Goal: Task Accomplishment & Management: Use online tool/utility

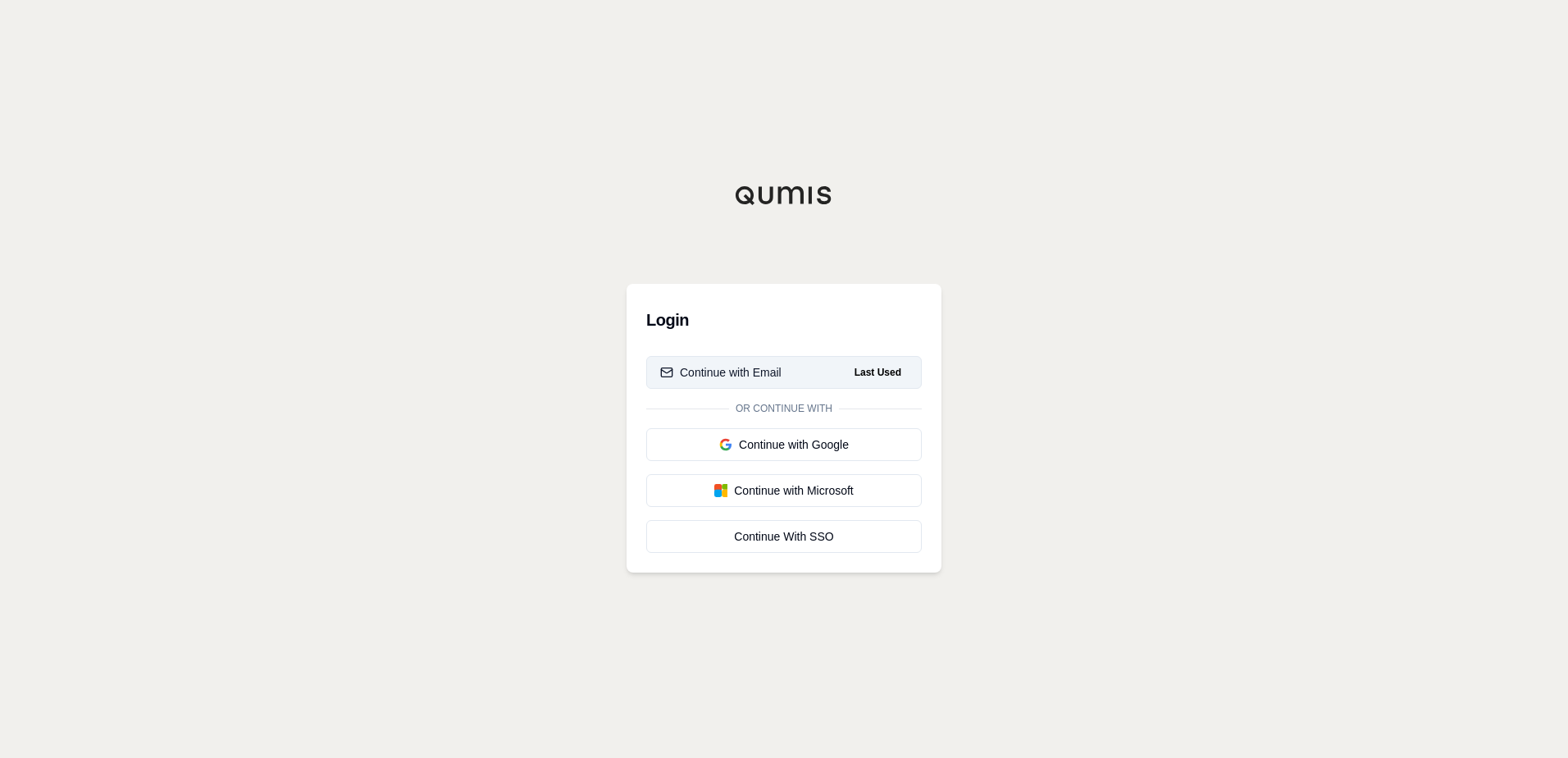
click at [744, 369] on div "Continue with Email" at bounding box center [720, 372] width 121 height 17
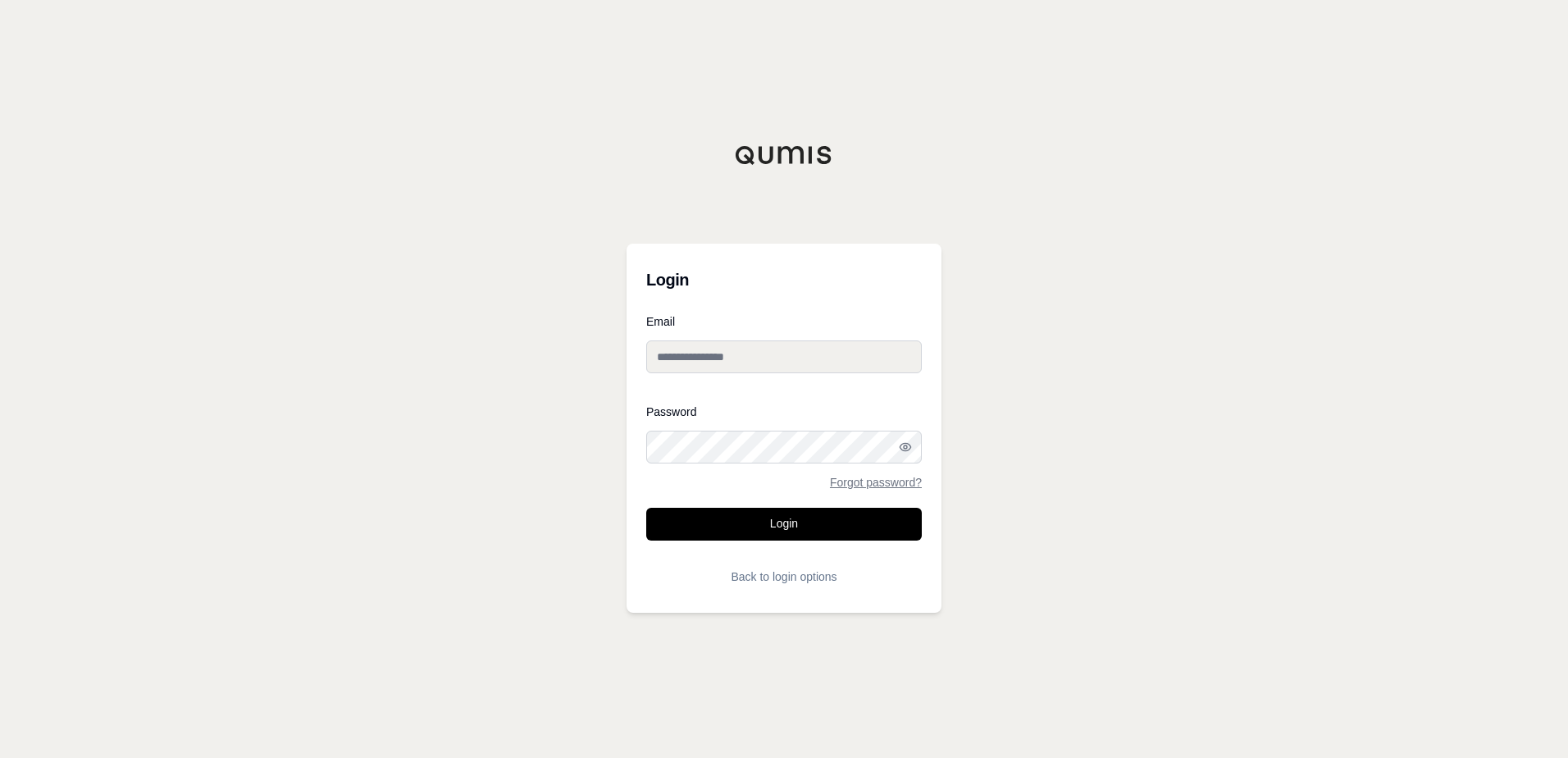
type input "**********"
click at [705, 513] on button "Login" at bounding box center [784, 524] width 276 height 33
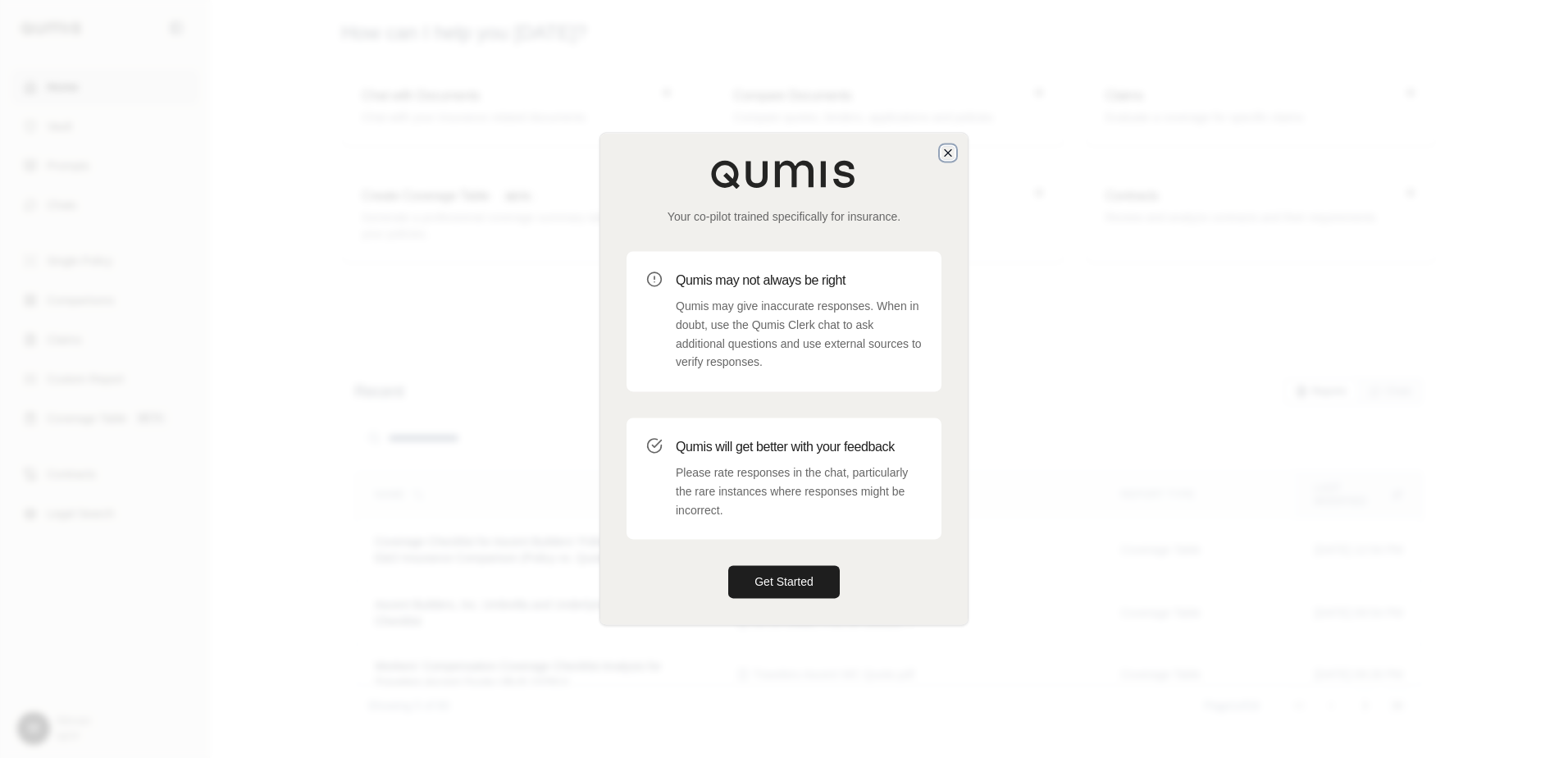
click at [949, 151] on icon "button" at bounding box center [947, 153] width 7 height 7
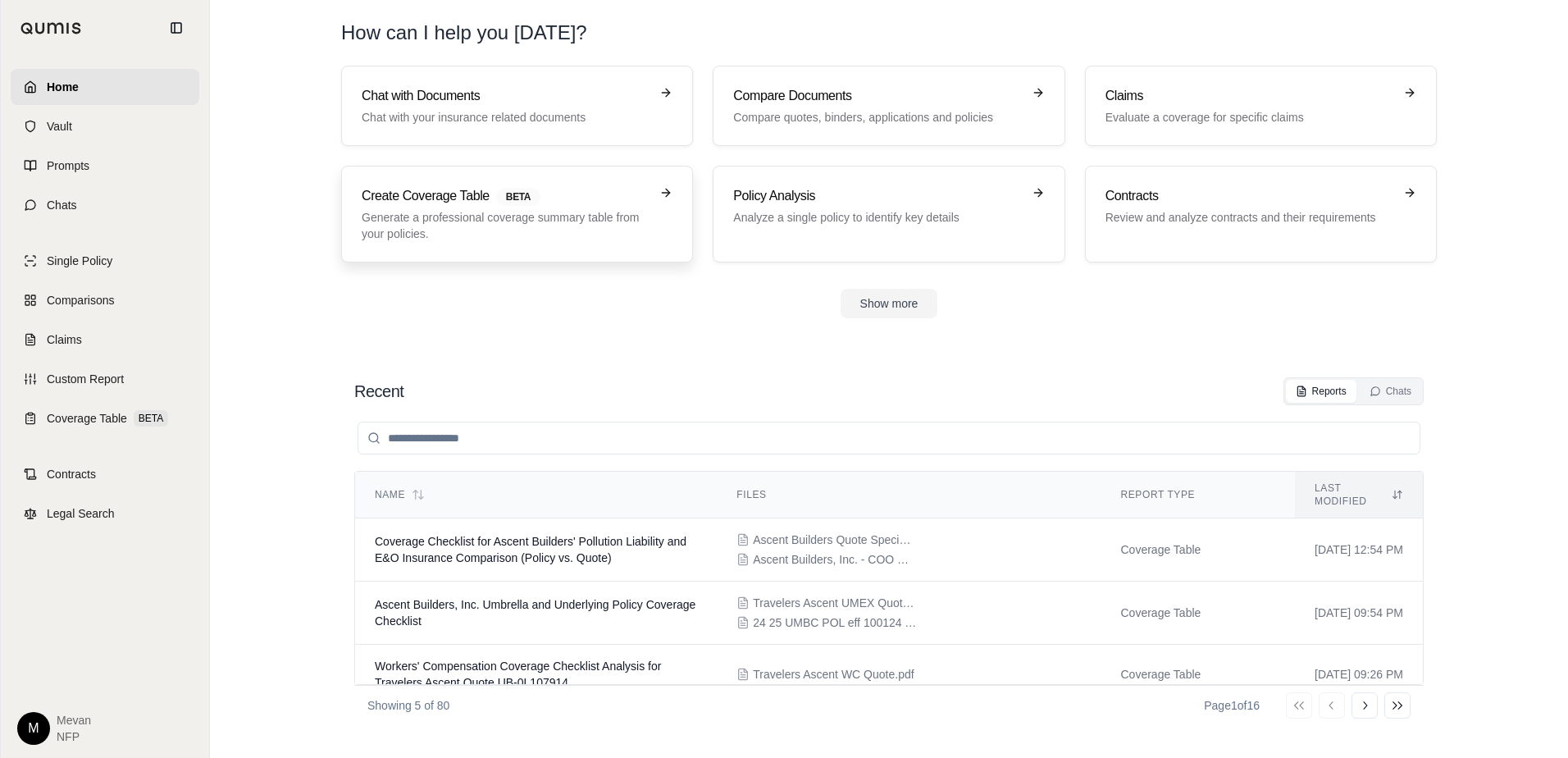
click at [518, 178] on link "Create Coverage Table BETA Generate a professional coverage summary table from …" at bounding box center [517, 214] width 352 height 97
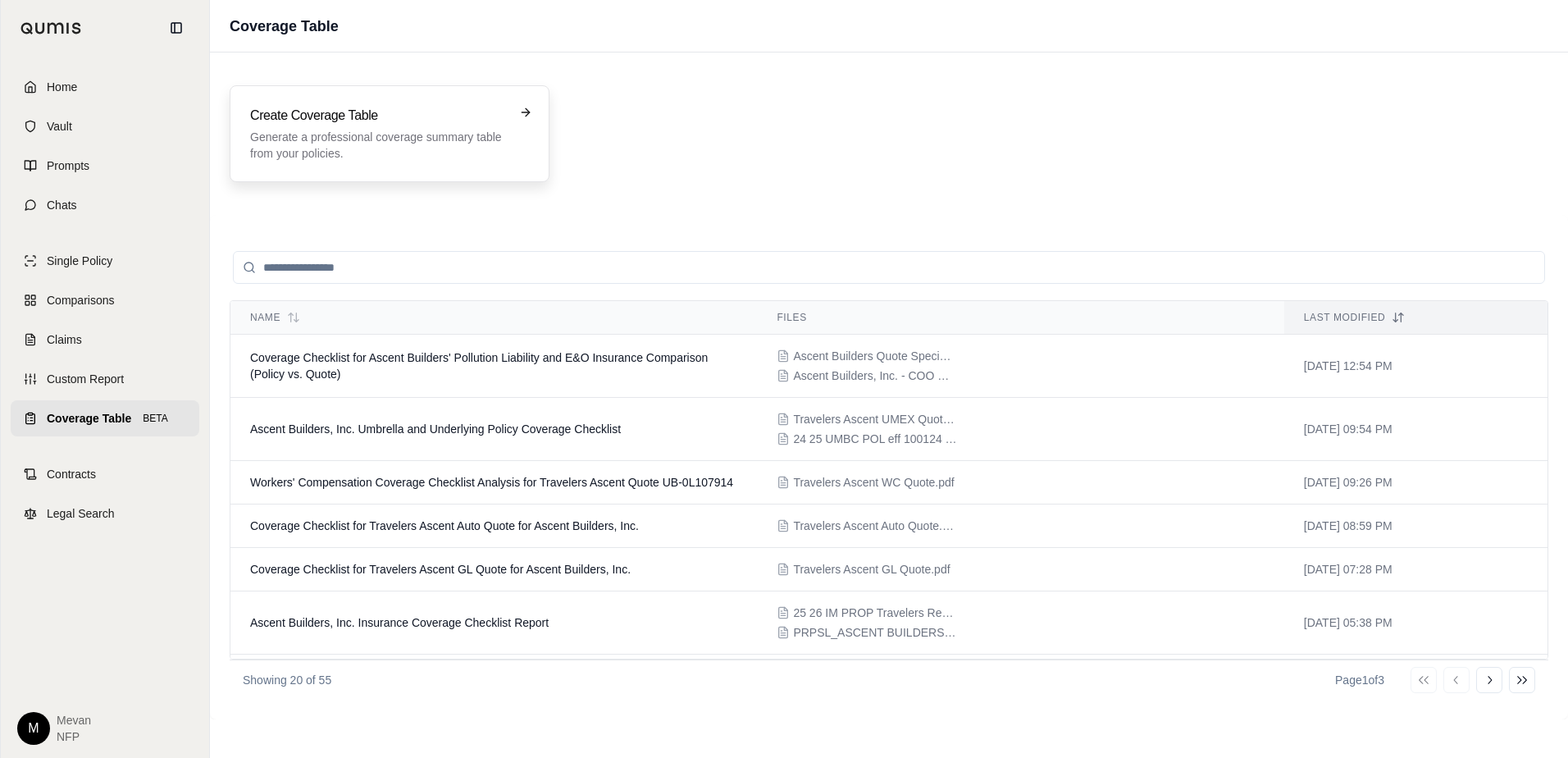
click at [468, 143] on p "Generate a professional coverage summary table from your policies." at bounding box center [377, 146] width 256 height 33
click at [455, 430] on span "Ascent Builders, Inc. Umbrella and Underlying Policy Coverage Checklist" at bounding box center [434, 430] width 370 height 14
click at [1493, 683] on icon at bounding box center [1489, 680] width 14 height 14
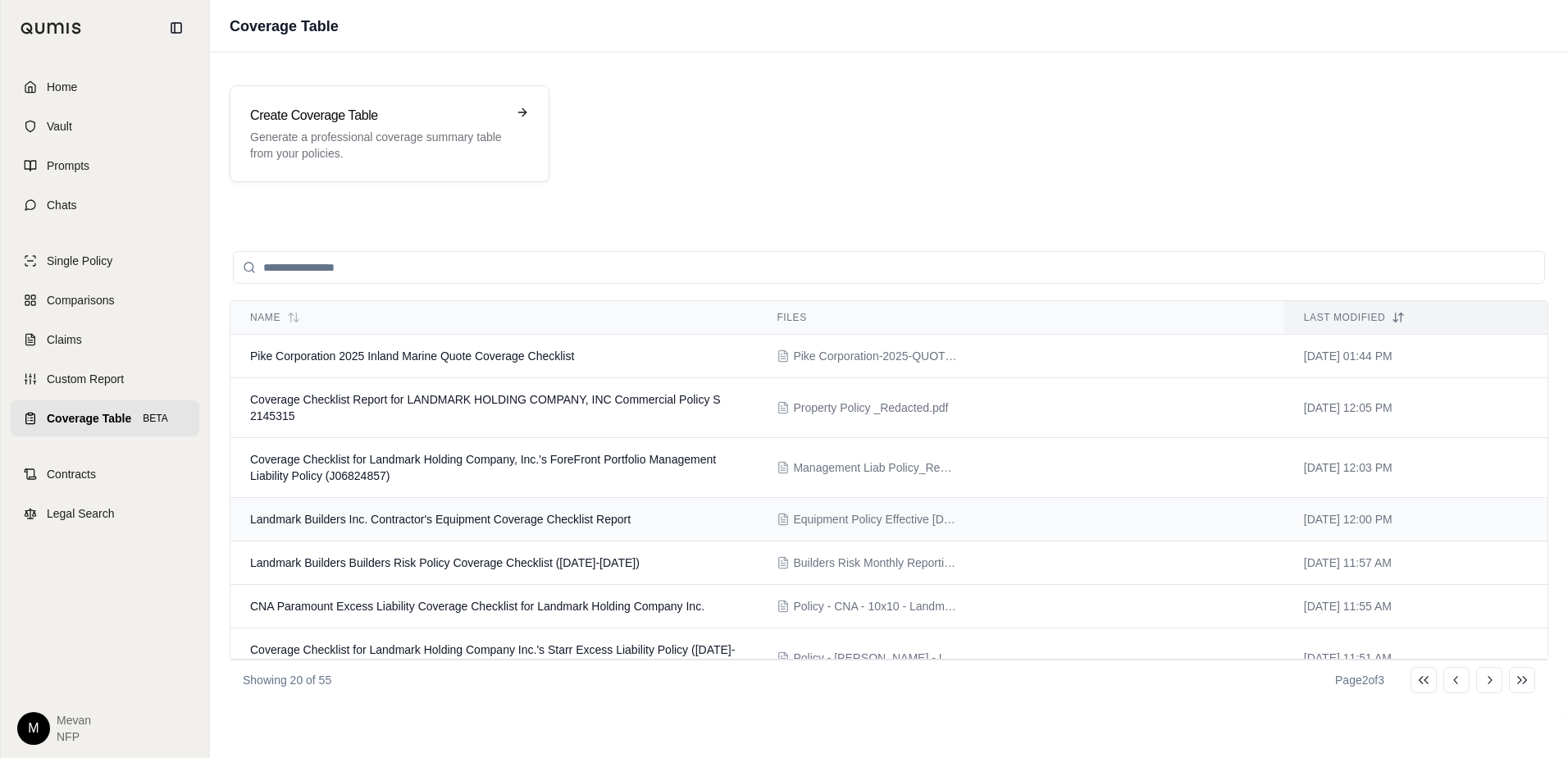
click at [358, 523] on span "Landmark Builders Inc. Contractor's Equipment Coverage Checklist Report" at bounding box center [440, 519] width 381 height 14
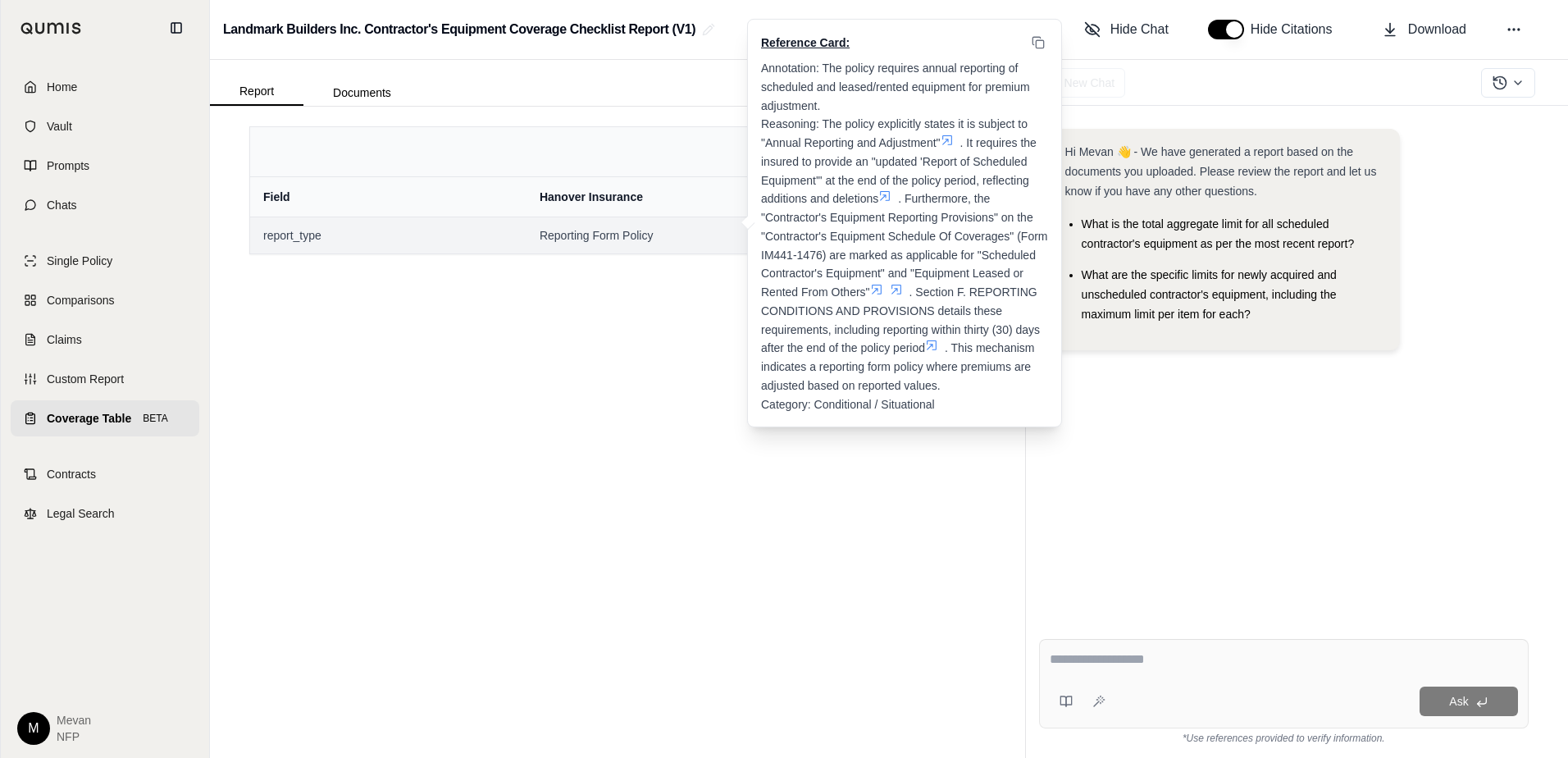
click at [539, 239] on span "Reporting Form Policy" at bounding box center [755, 235] width 432 height 17
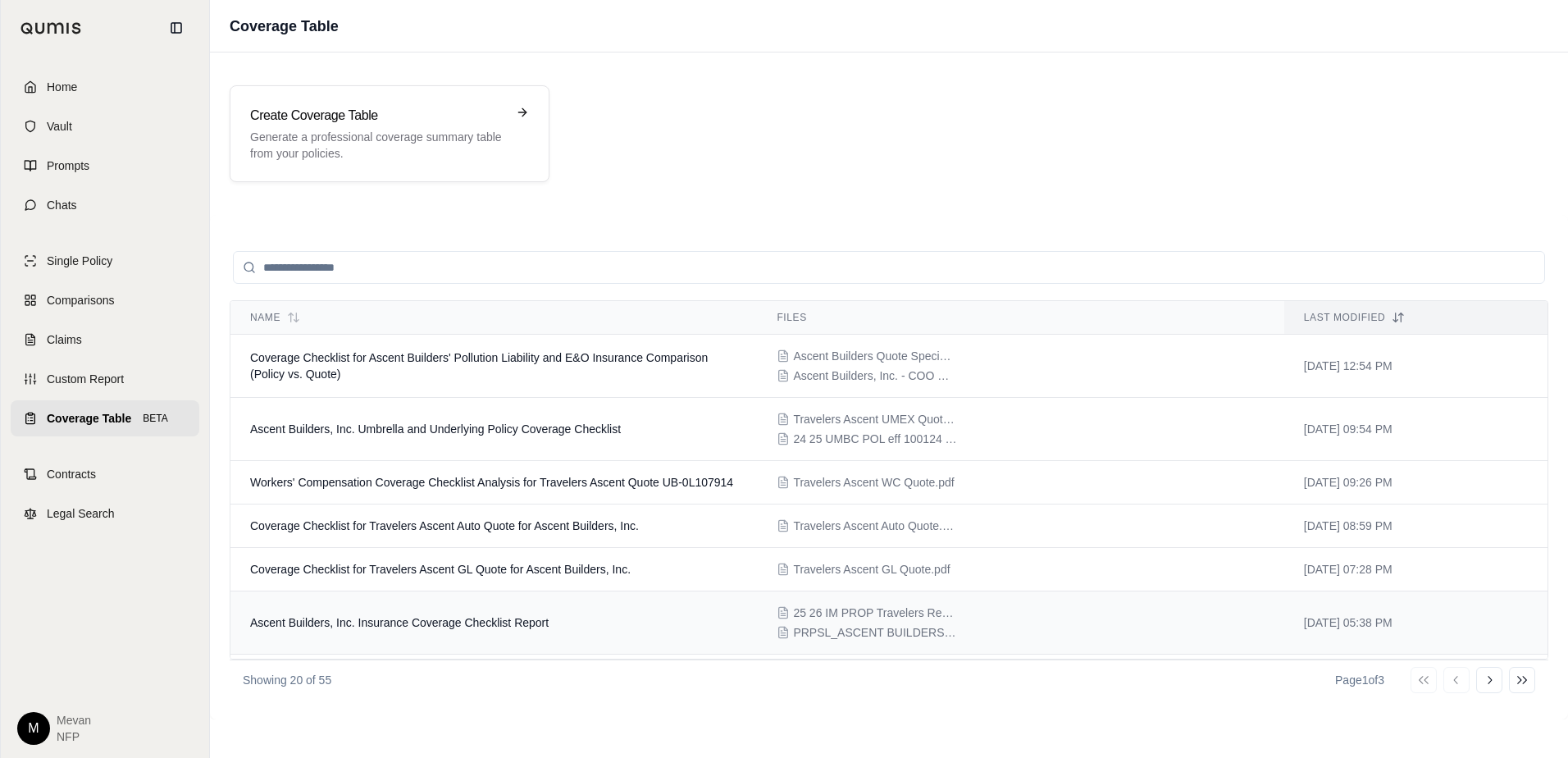
click at [338, 629] on span "Ascent Builders, Inc. Insurance Coverage Checklist Report" at bounding box center [398, 623] width 298 height 14
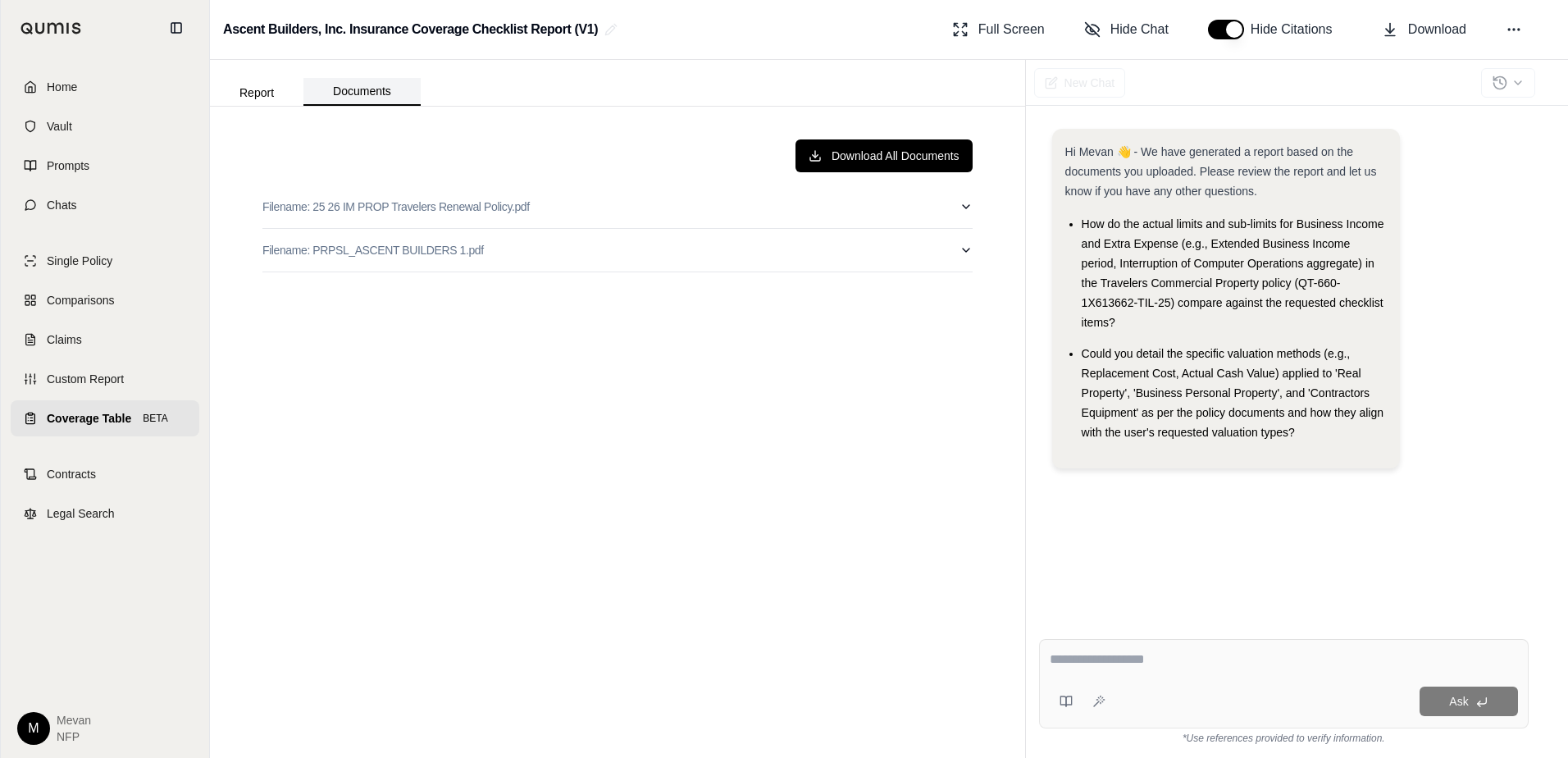
click at [381, 97] on button "Documents" at bounding box center [361, 91] width 118 height 28
click at [481, 210] on p "Filename: 25 26 IM PROP Travelers Renewal Policy.pdf" at bounding box center [395, 206] width 267 height 17
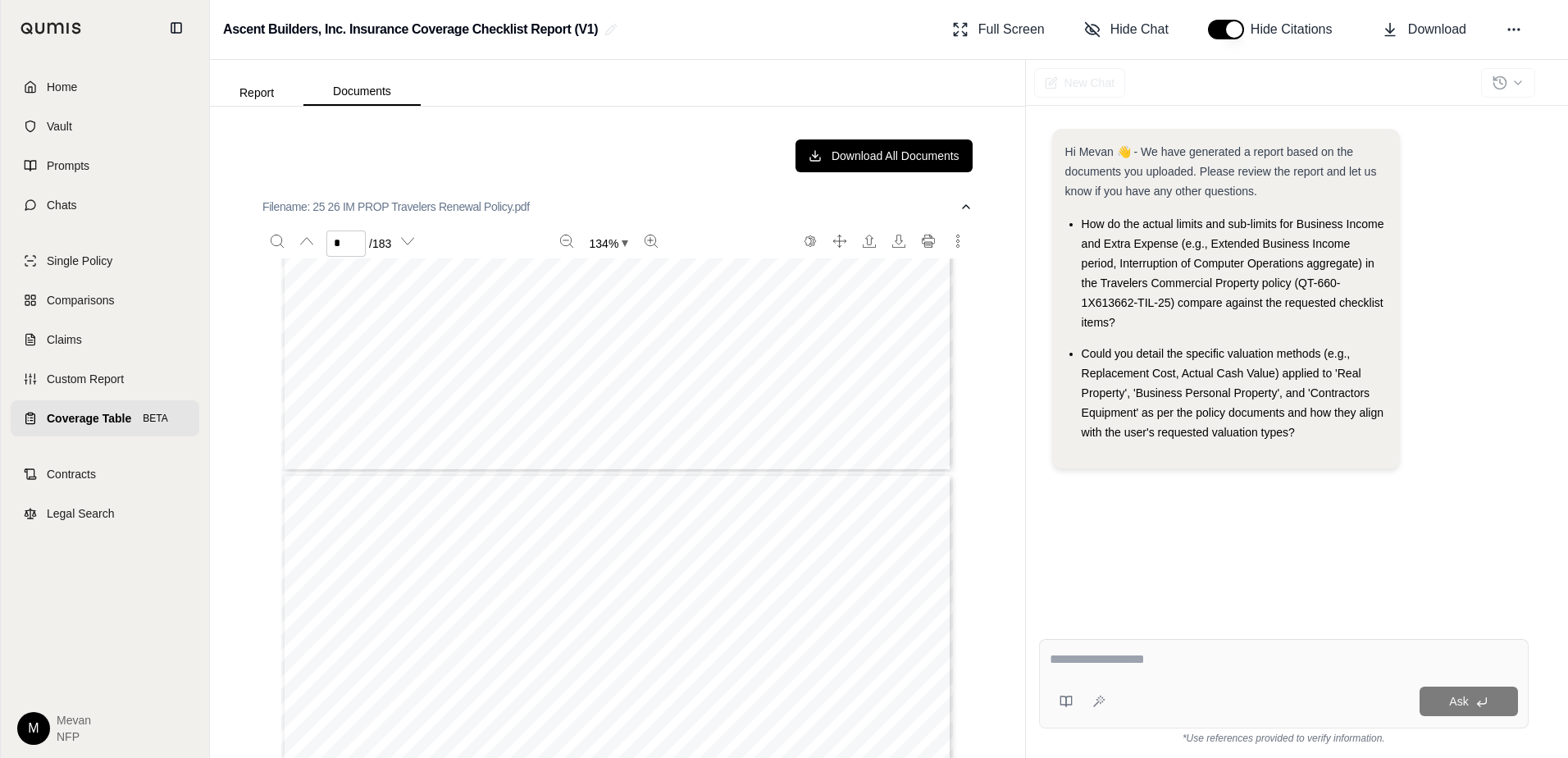
type input "*"
click at [251, 83] on button "Report" at bounding box center [256, 92] width 93 height 26
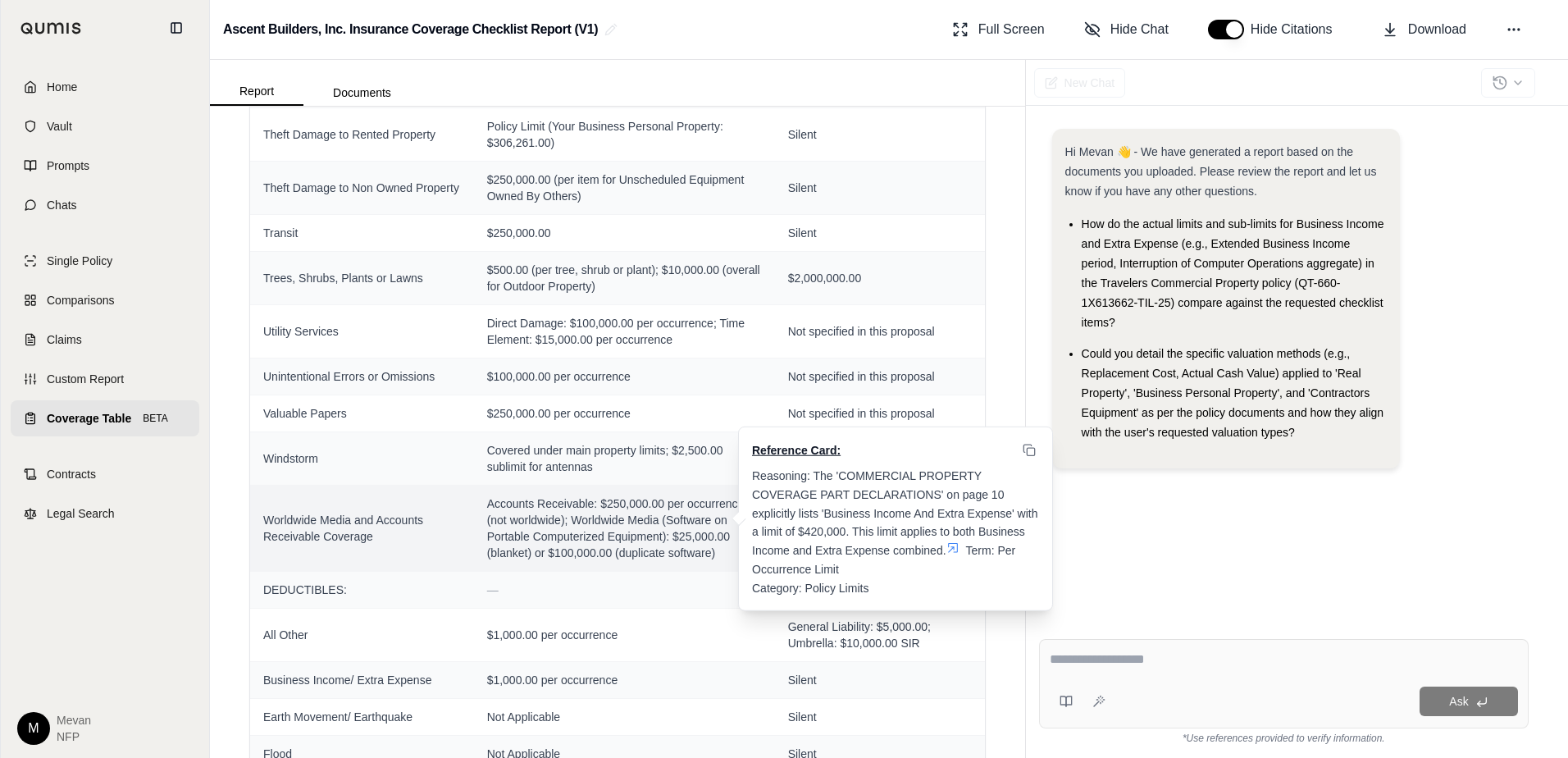
scroll to position [4283, 0]
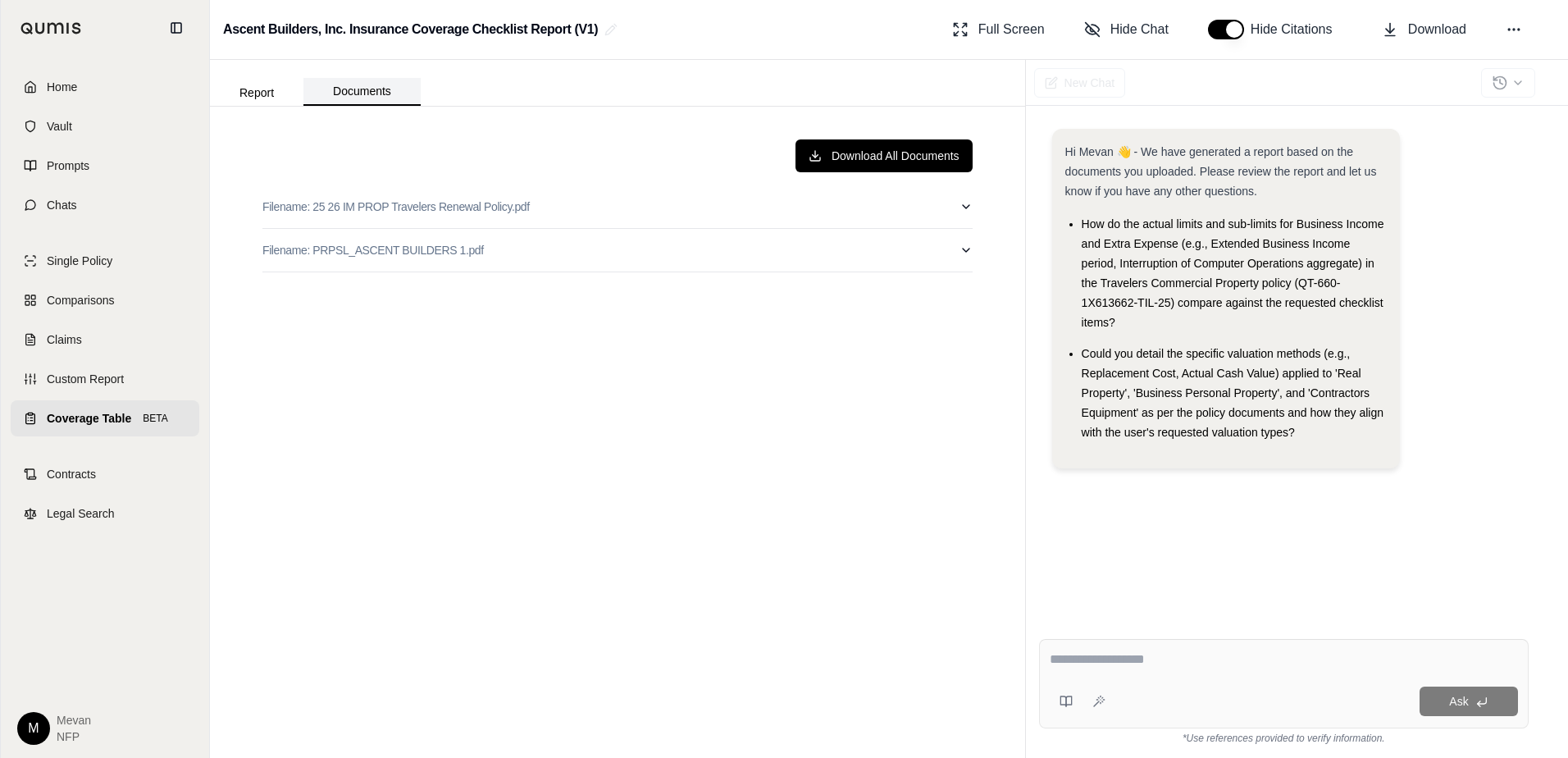
click at [345, 89] on button "Documents" at bounding box center [361, 91] width 118 height 28
click at [881, 157] on button "Download All Documents" at bounding box center [884, 155] width 177 height 33
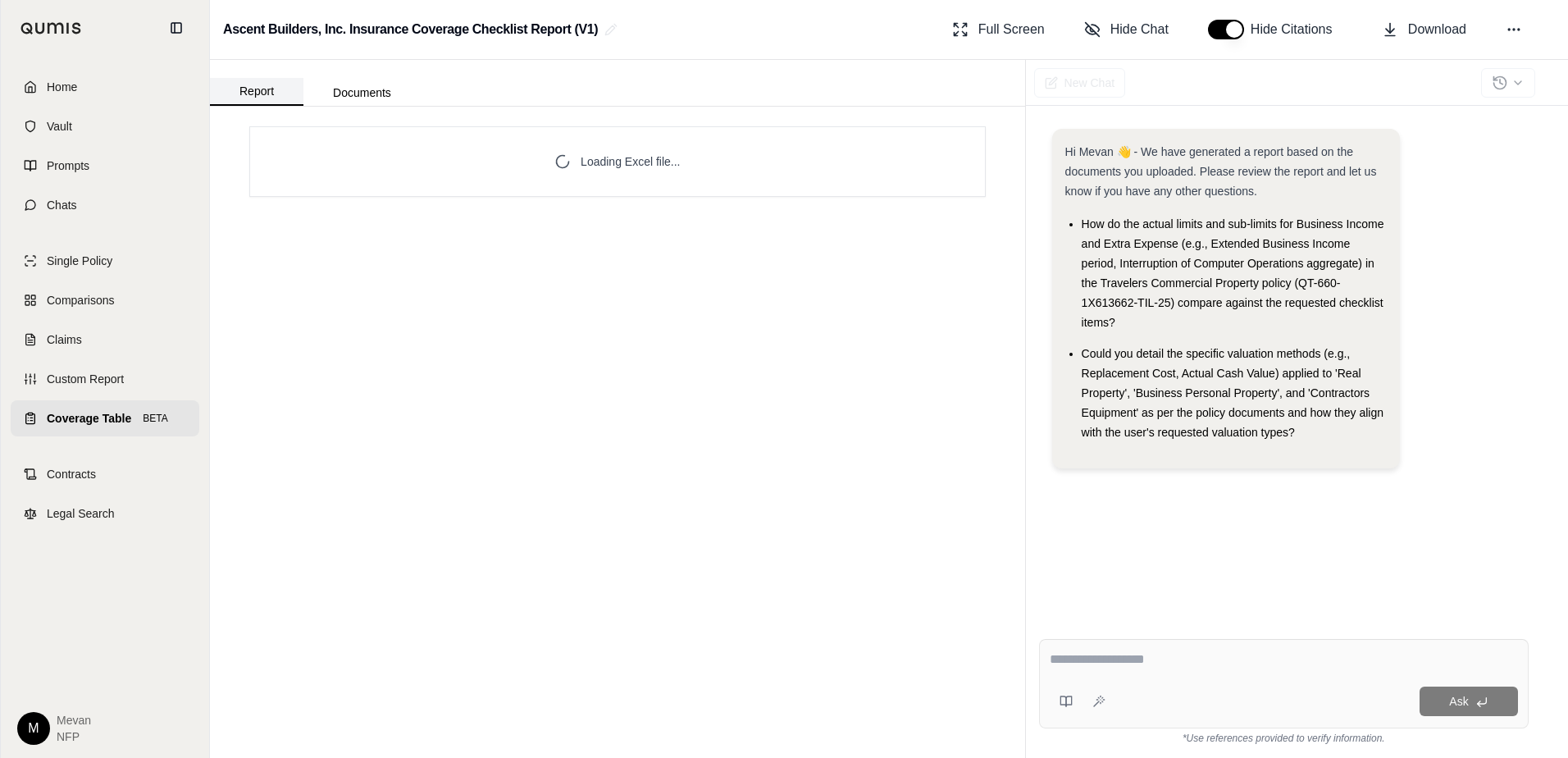
scroll to position [0, 0]
click at [282, 87] on button "Report" at bounding box center [256, 91] width 93 height 28
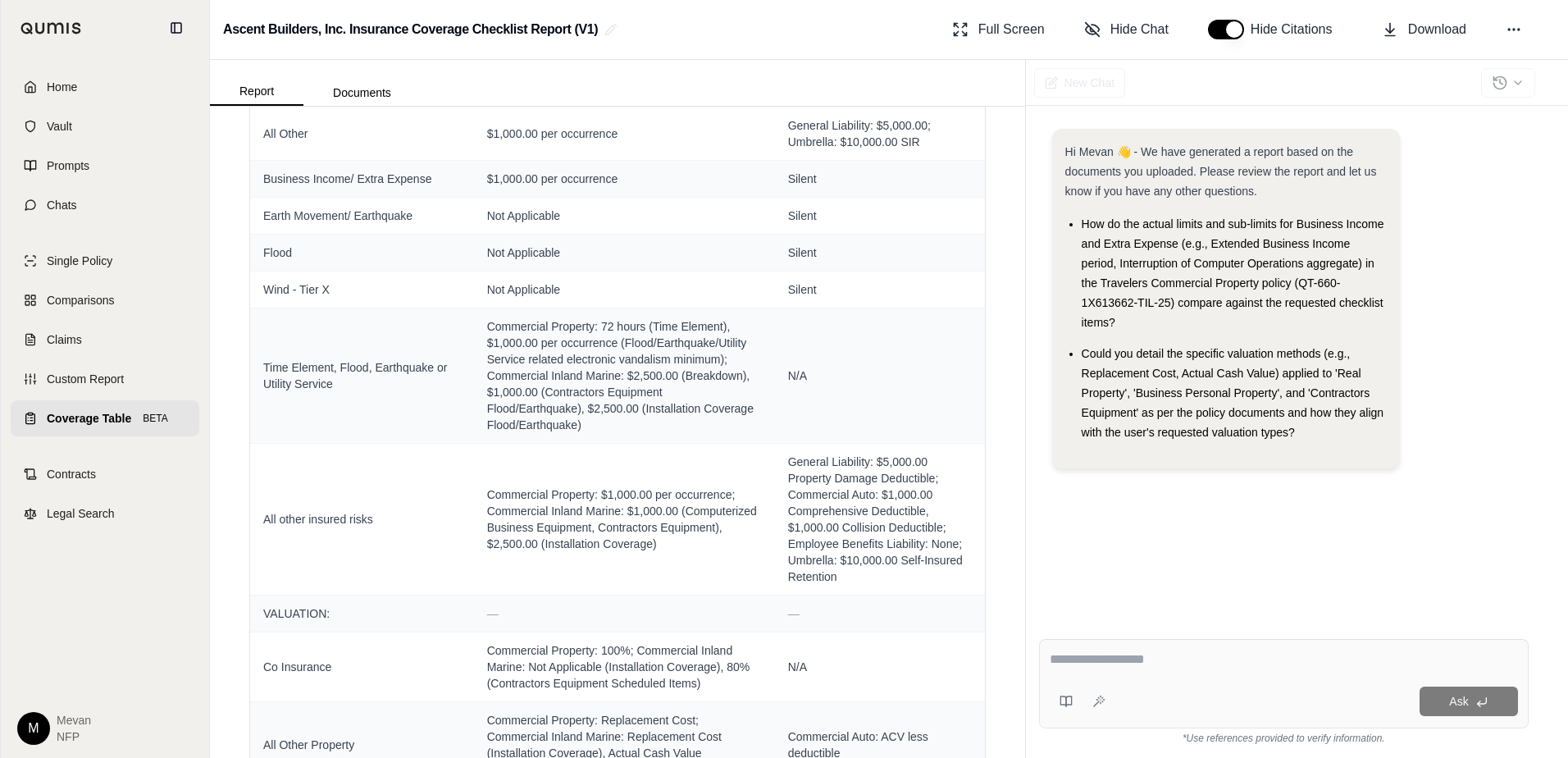
scroll to position [4777, 0]
click at [987, 460] on div "Download Field Travelers Renewal Policy Travelers Proposal Carrier: TRAVELERS P…" at bounding box center [617, 432] width 815 height 651
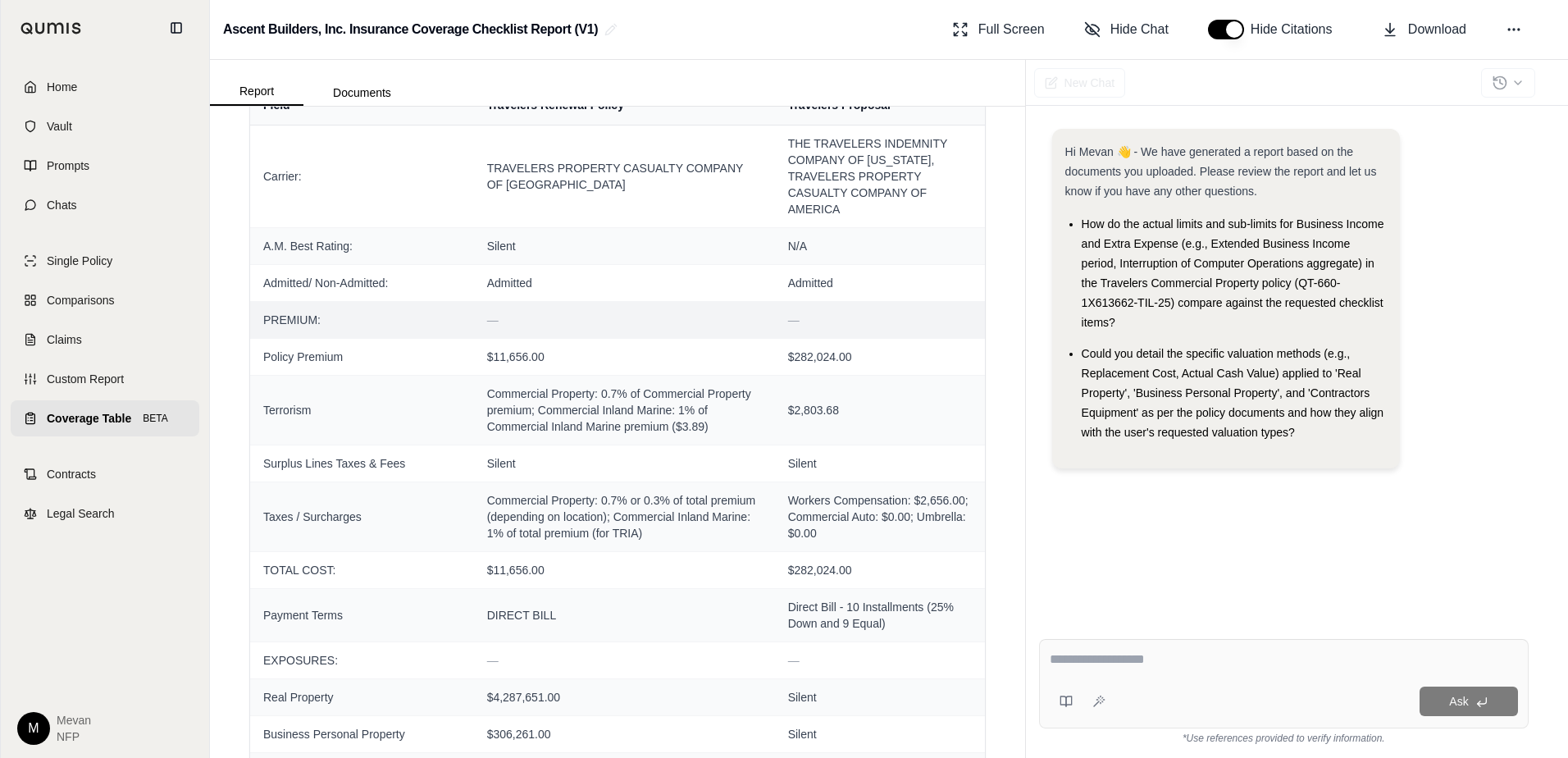
scroll to position [0, 0]
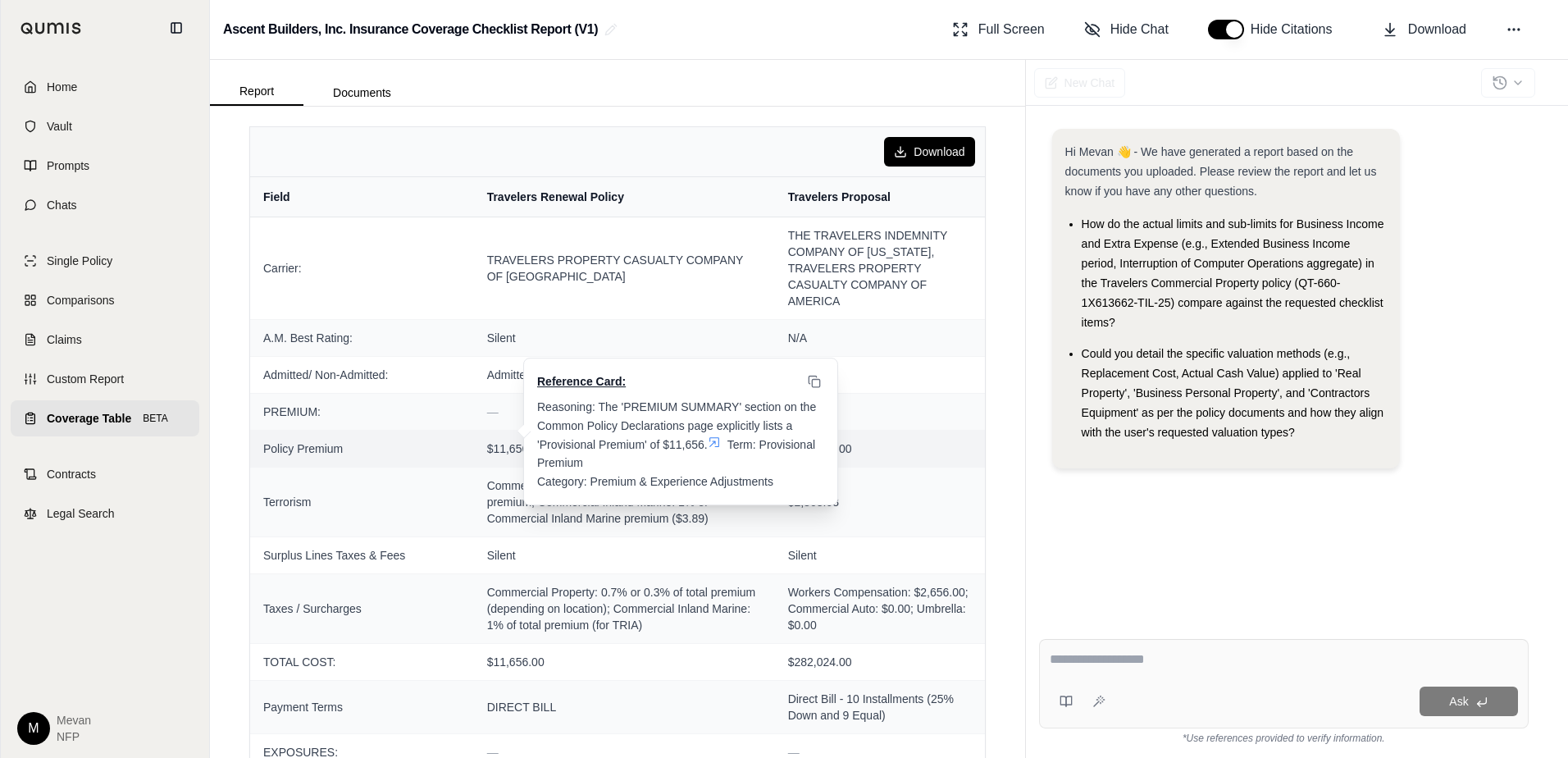
click at [710, 445] on icon at bounding box center [714, 442] width 14 height 14
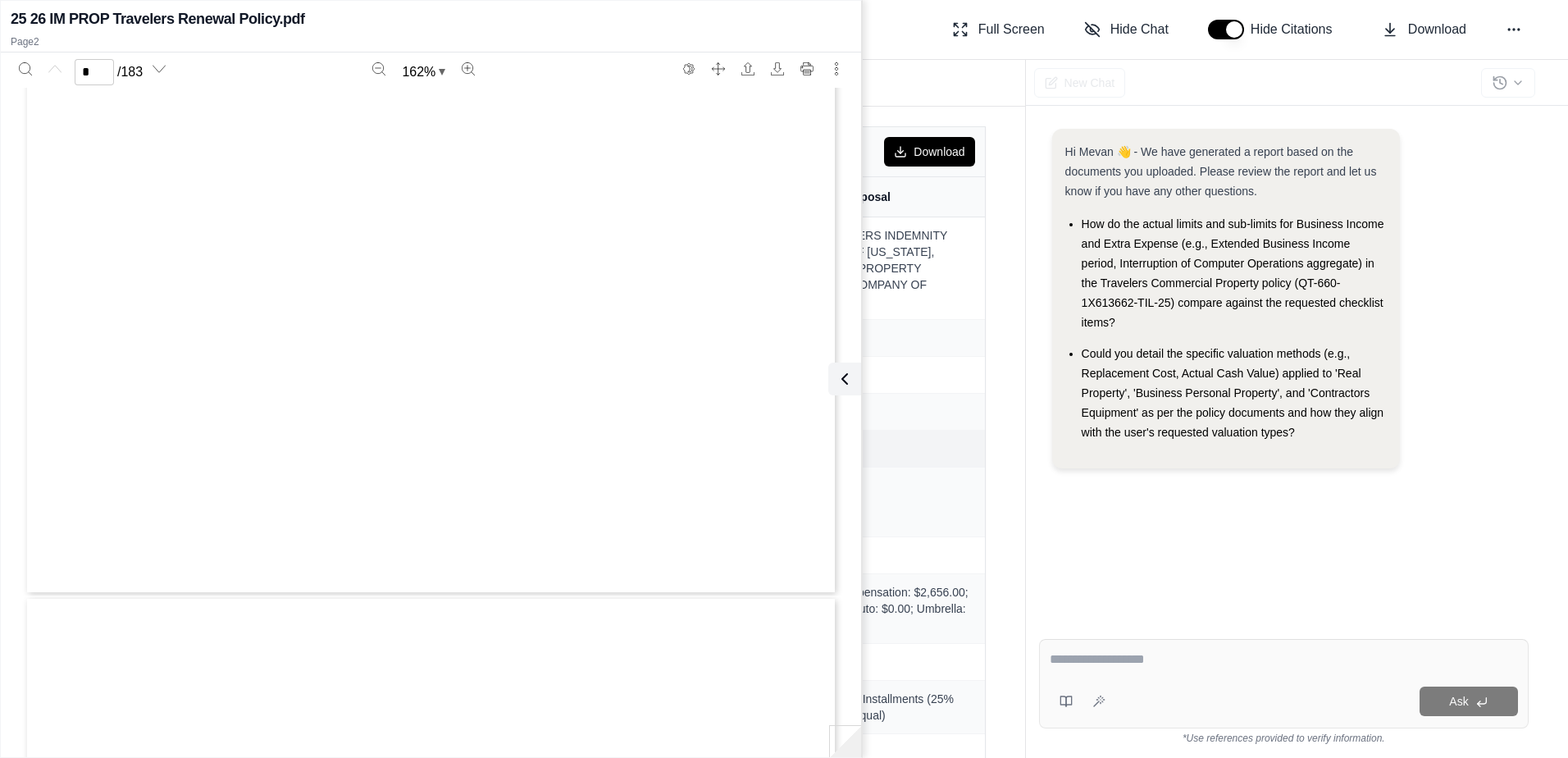
type input "*"
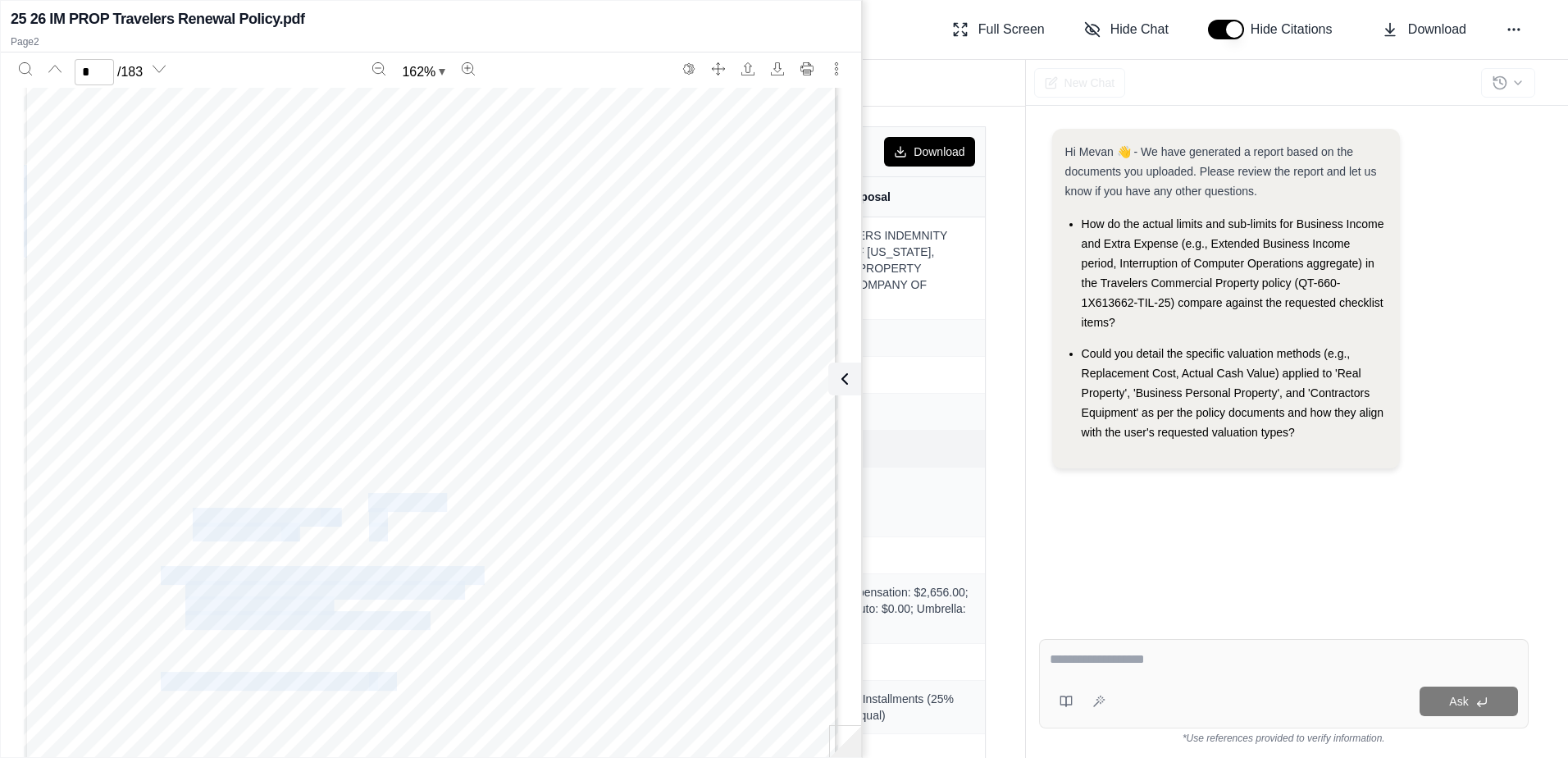
drag, startPoint x: 426, startPoint y: 497, endPoint x: 362, endPoint y: 494, distance: 64.1
click at [362, 494] on div "COUNTERSIGNED BY: Authorized Representative DATE: TRAVELERS CORP. TEL: 1-800-32…" at bounding box center [430, 298] width 814 height 1054
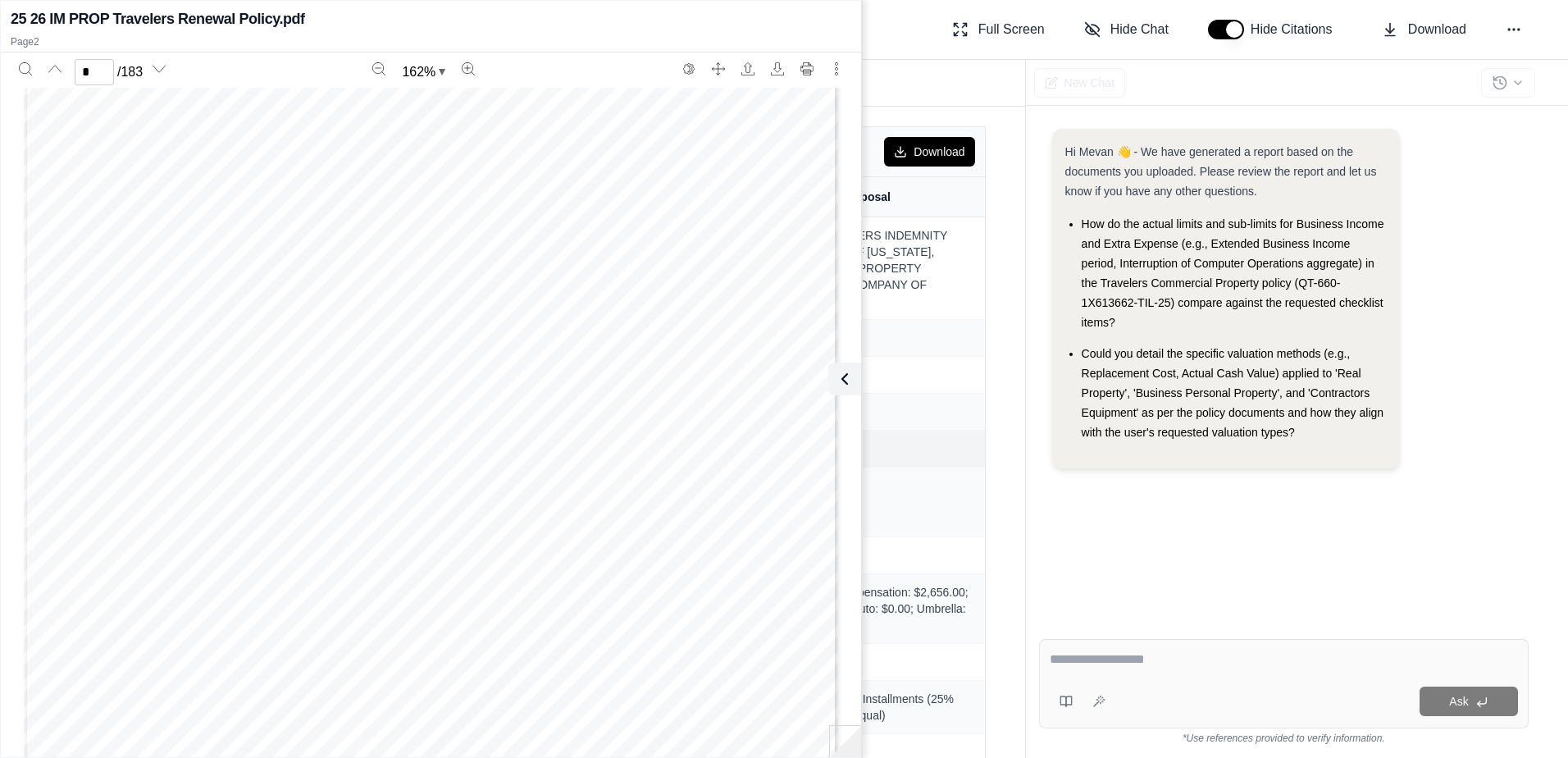
click at [999, 347] on div "Download Field Travelers Renewal Policy Travelers Proposal Carrier: TRAVELERS P…" at bounding box center [617, 432] width 815 height 651
click at [841, 377] on icon at bounding box center [840, 379] width 5 height 10
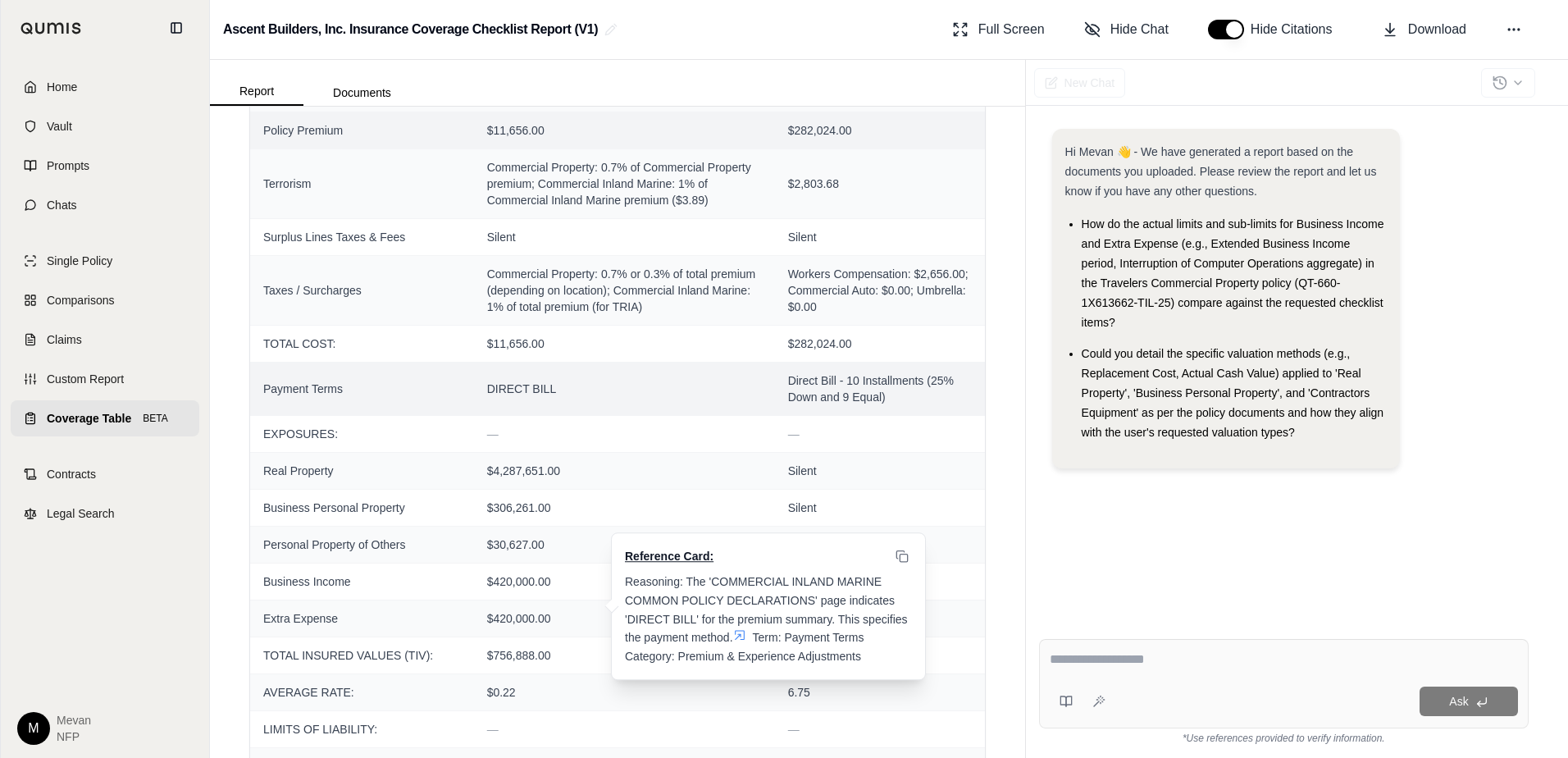
scroll to position [316, 0]
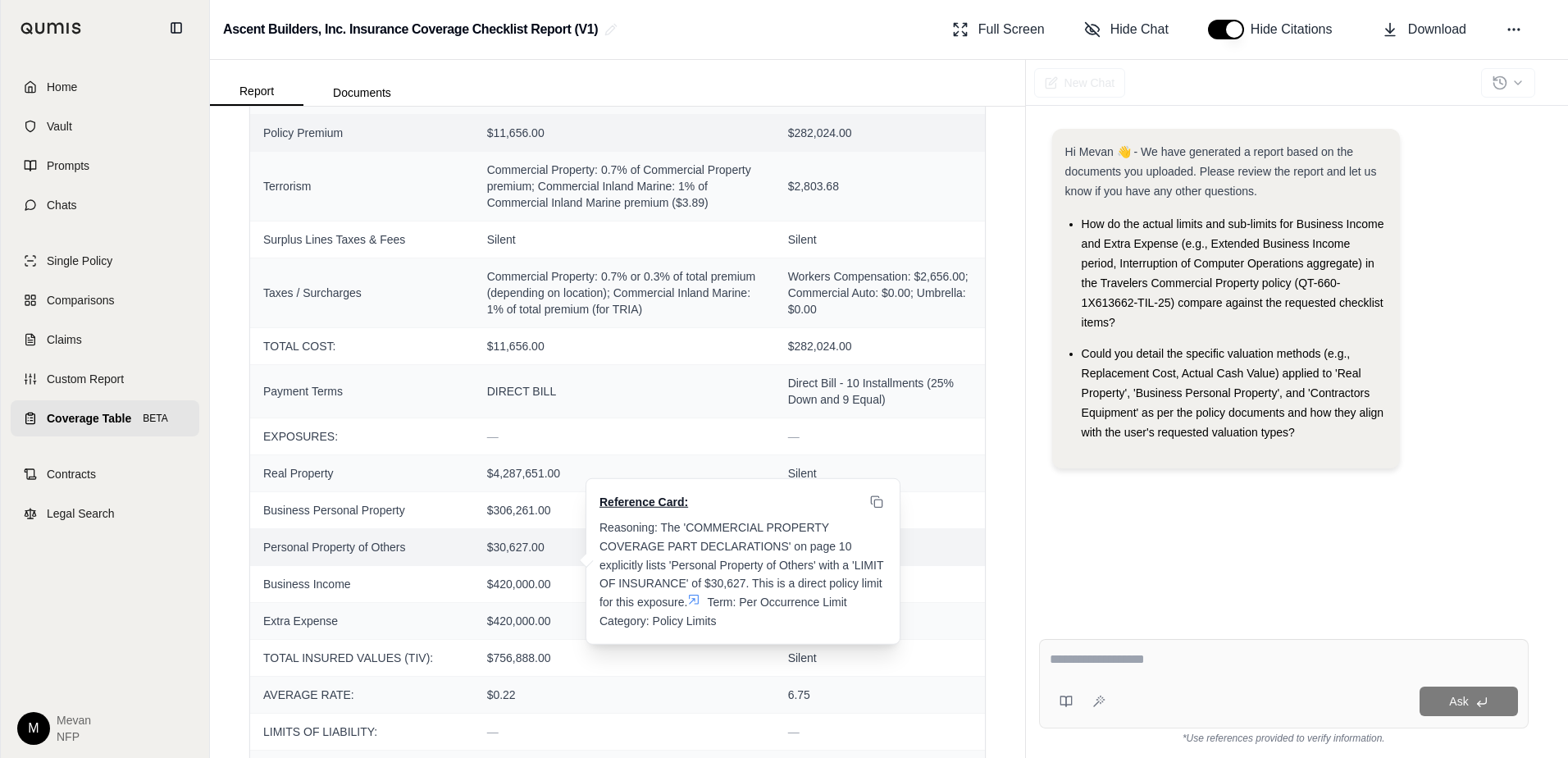
click at [695, 595] on icon at bounding box center [695, 600] width 10 height 10
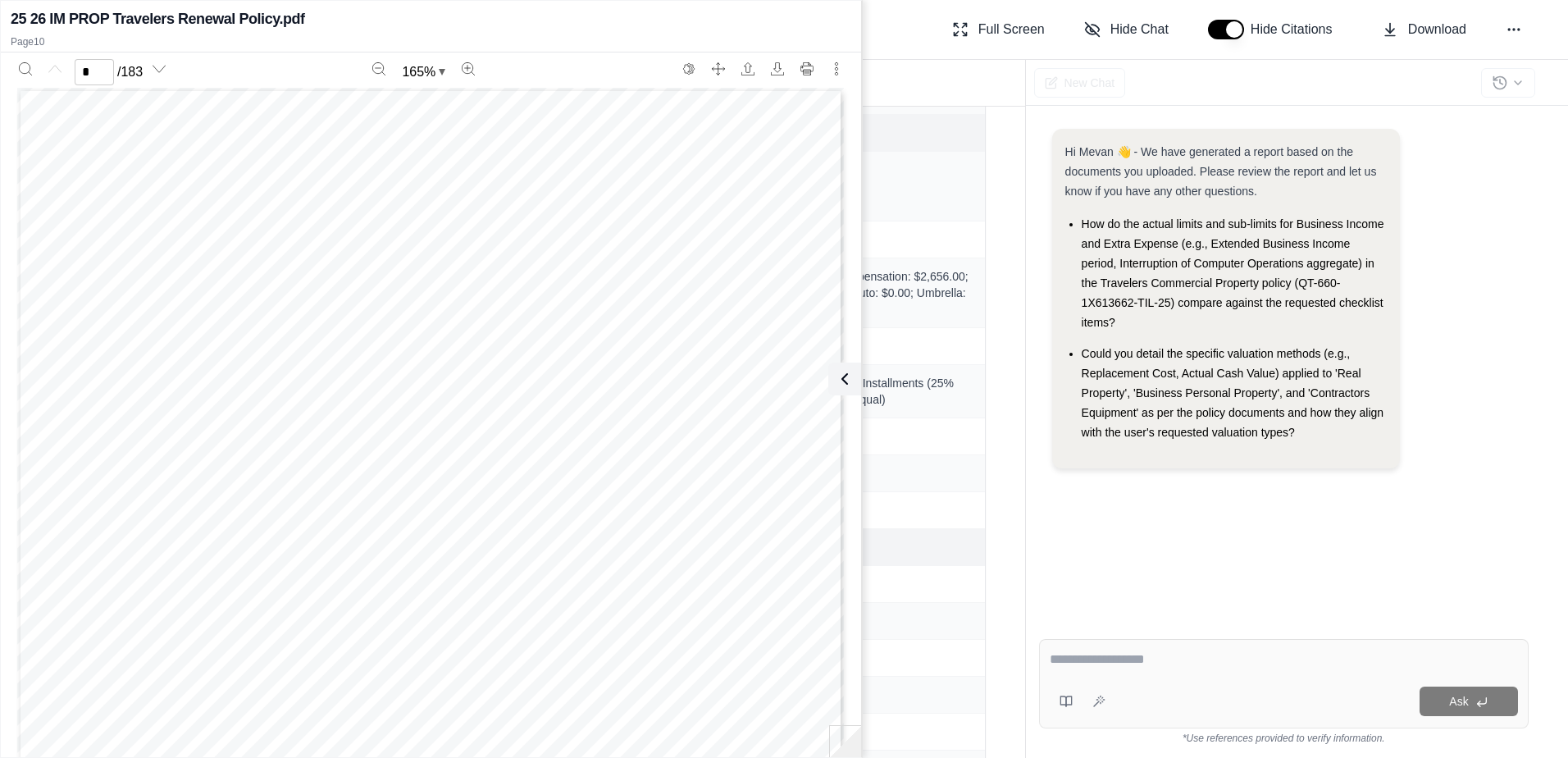
scroll to position [0, 0]
type input "**"
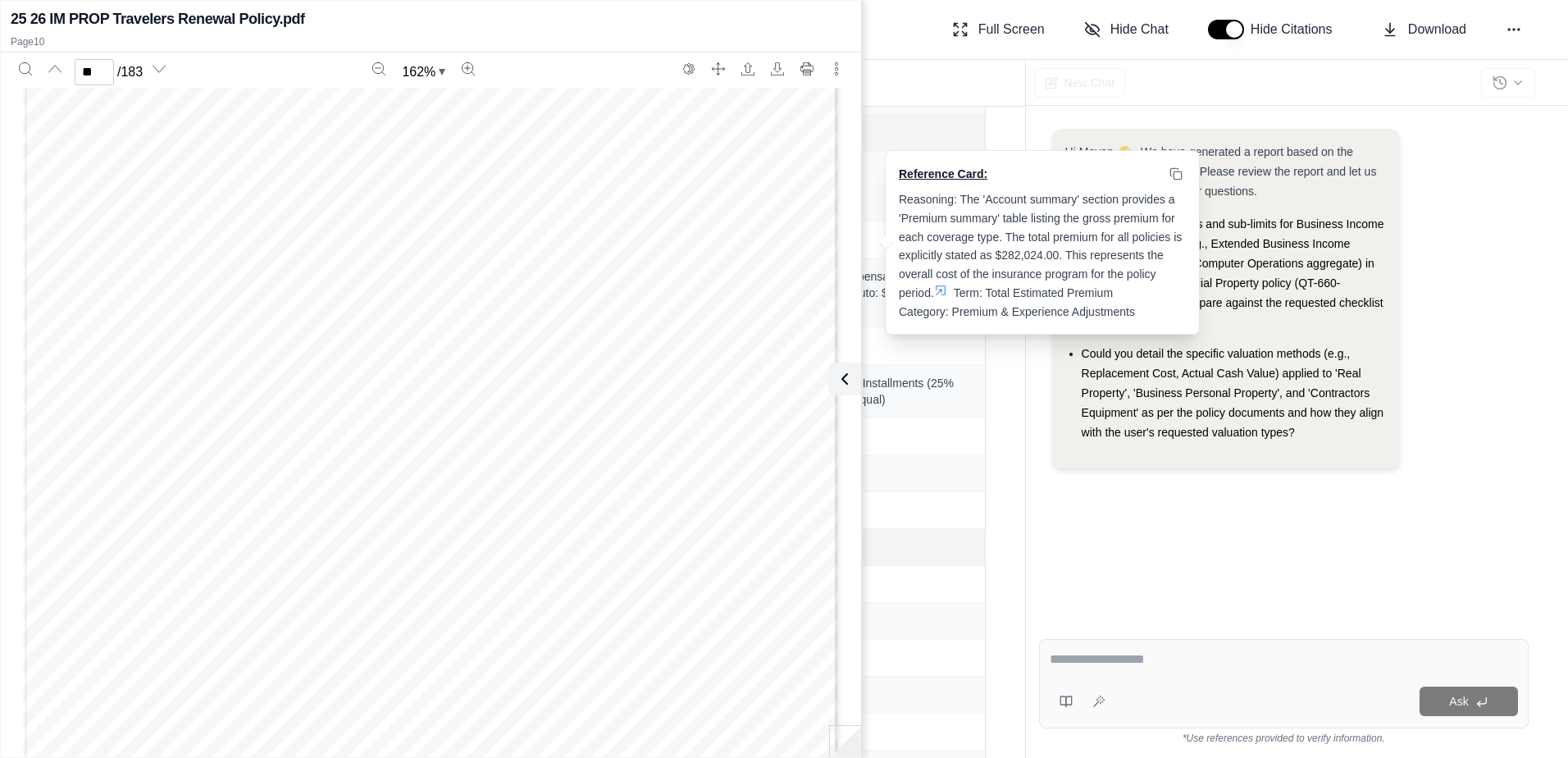
click at [904, 122] on td "$282,024.00 Reference Card: Reasoning: The 'Account summary' section provides a…" at bounding box center [880, 132] width 210 height 37
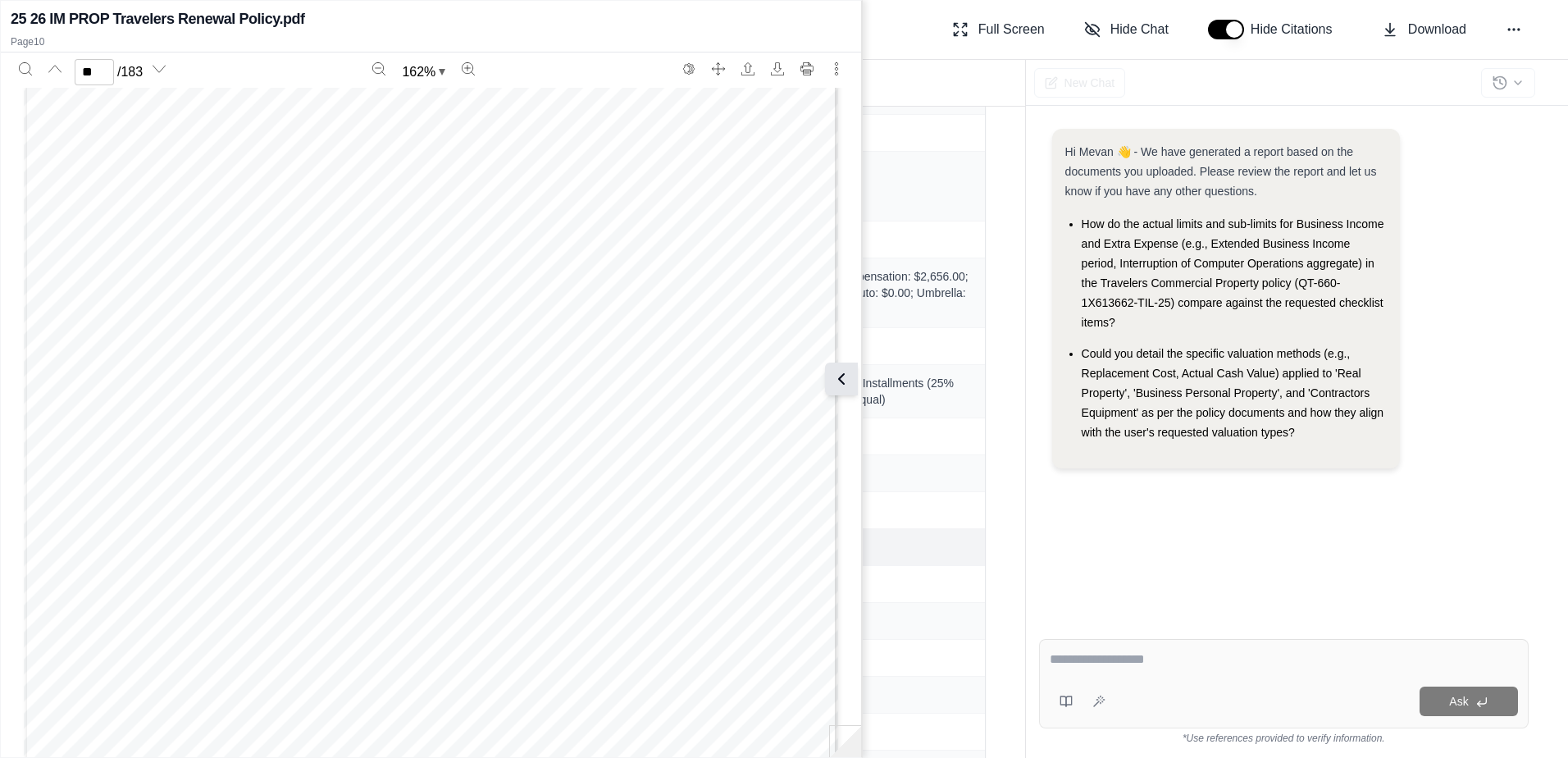
click at [847, 372] on icon at bounding box center [841, 379] width 19 height 19
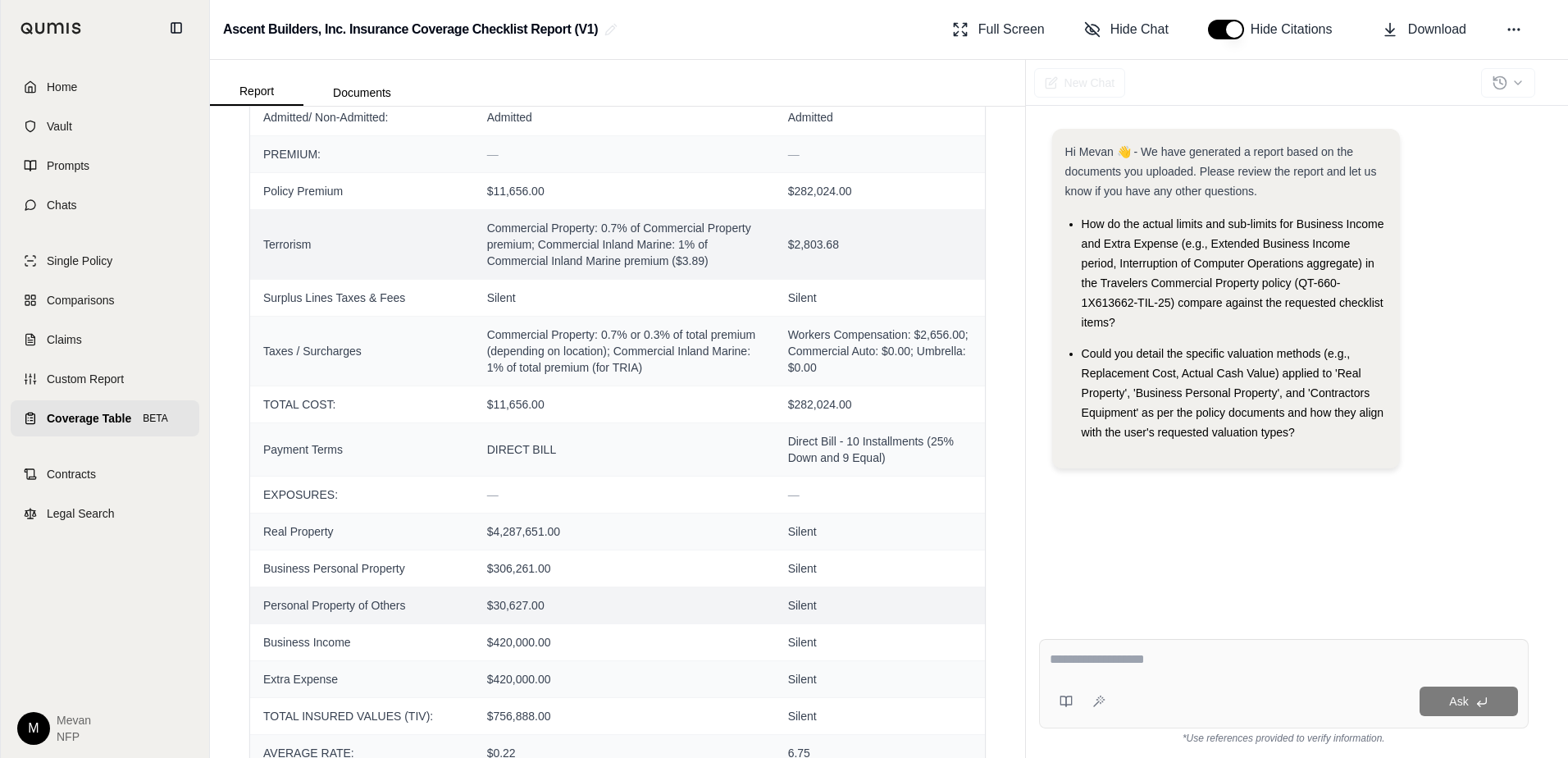
scroll to position [0, 0]
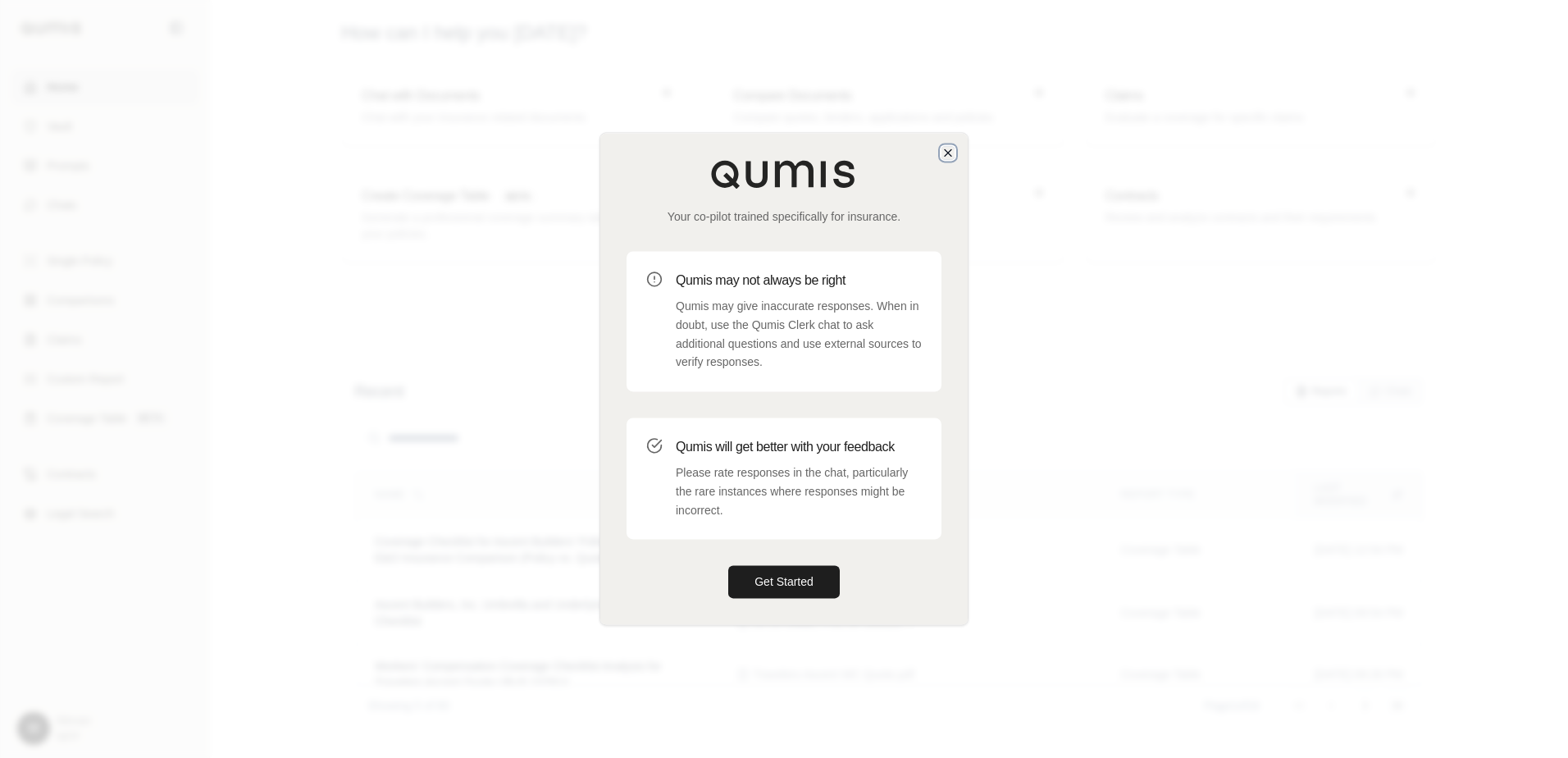
click at [945, 152] on icon "button" at bounding box center [948, 153] width 14 height 14
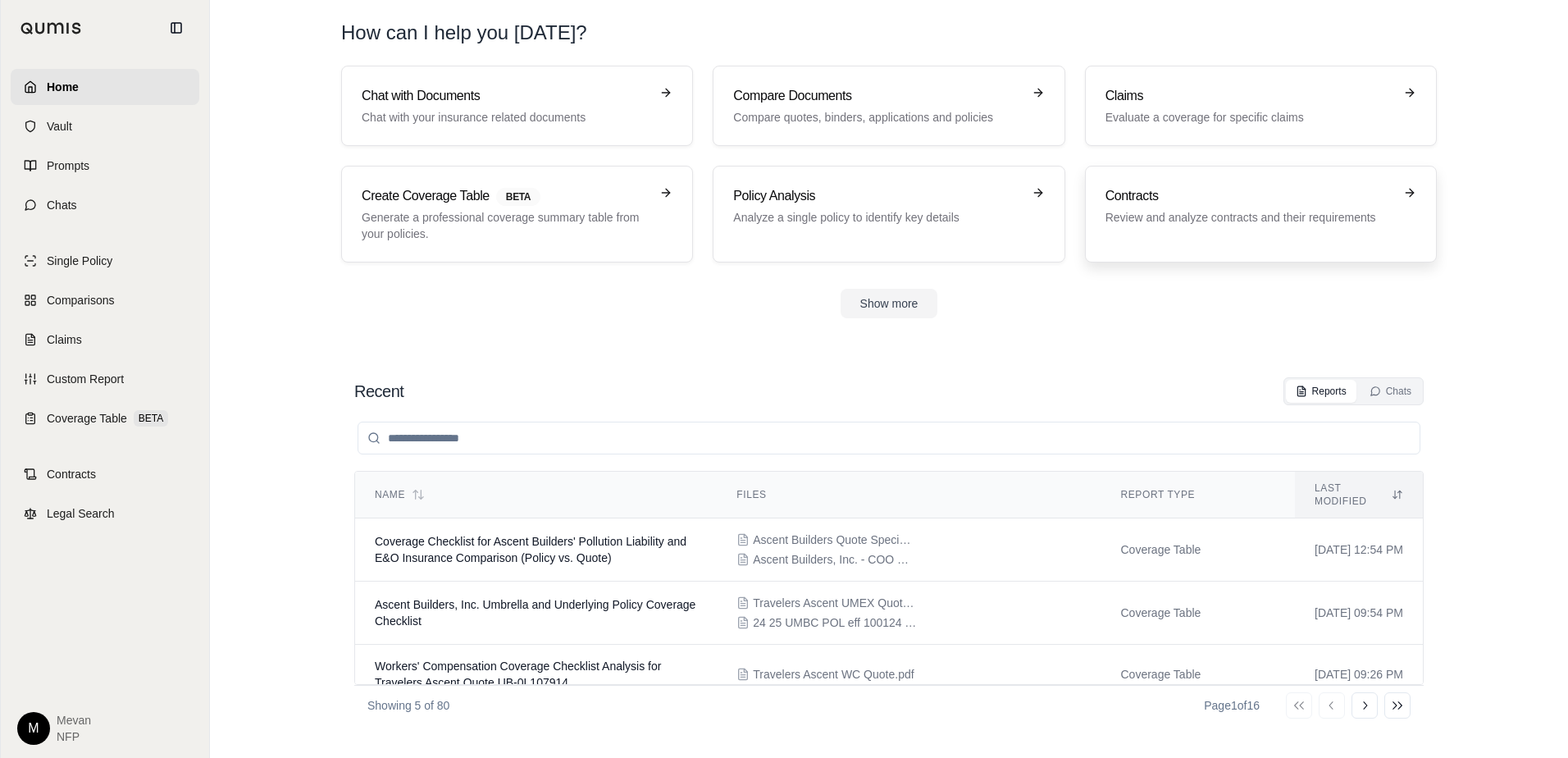
click at [1154, 200] on h3 "Contracts" at bounding box center [1249, 196] width 288 height 19
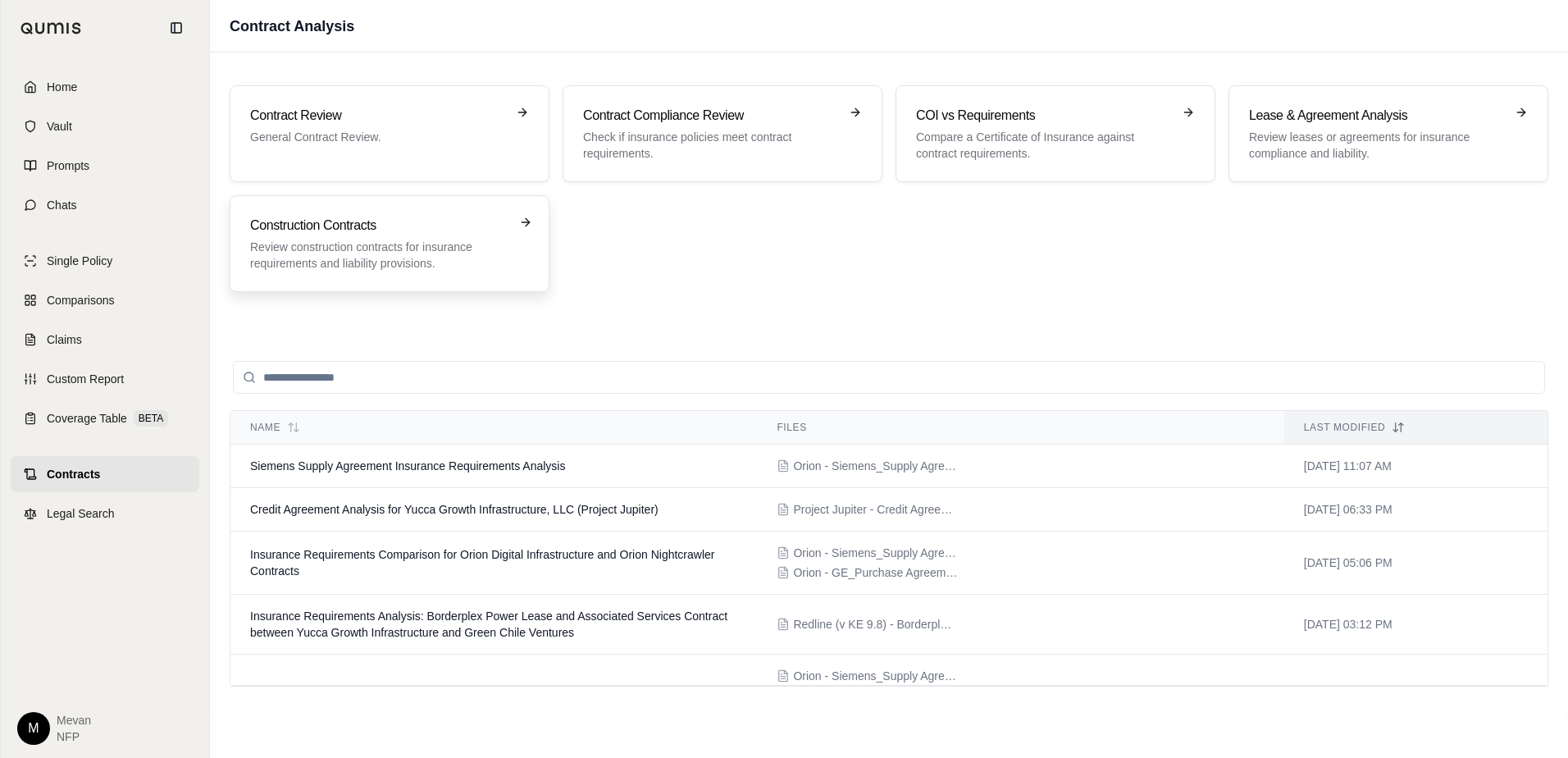
click at [425, 230] on h3 "Construction Contracts" at bounding box center [377, 225] width 256 height 19
click at [992, 465] on div "Orion - Siemens_Supply Agreement [Executed and Compiled].pdf" at bounding box center [1019, 465] width 487 height 17
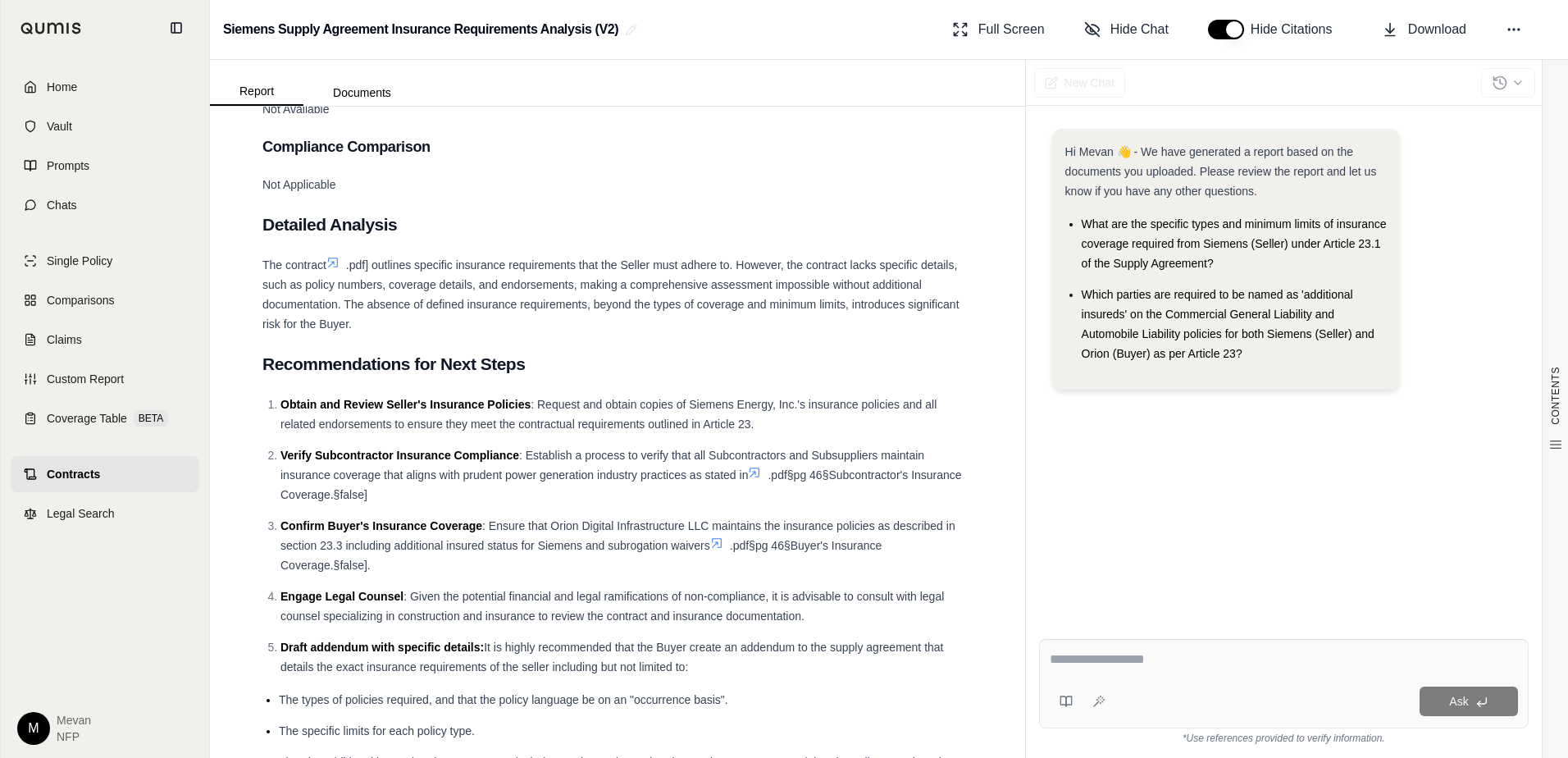
scroll to position [1991, 0]
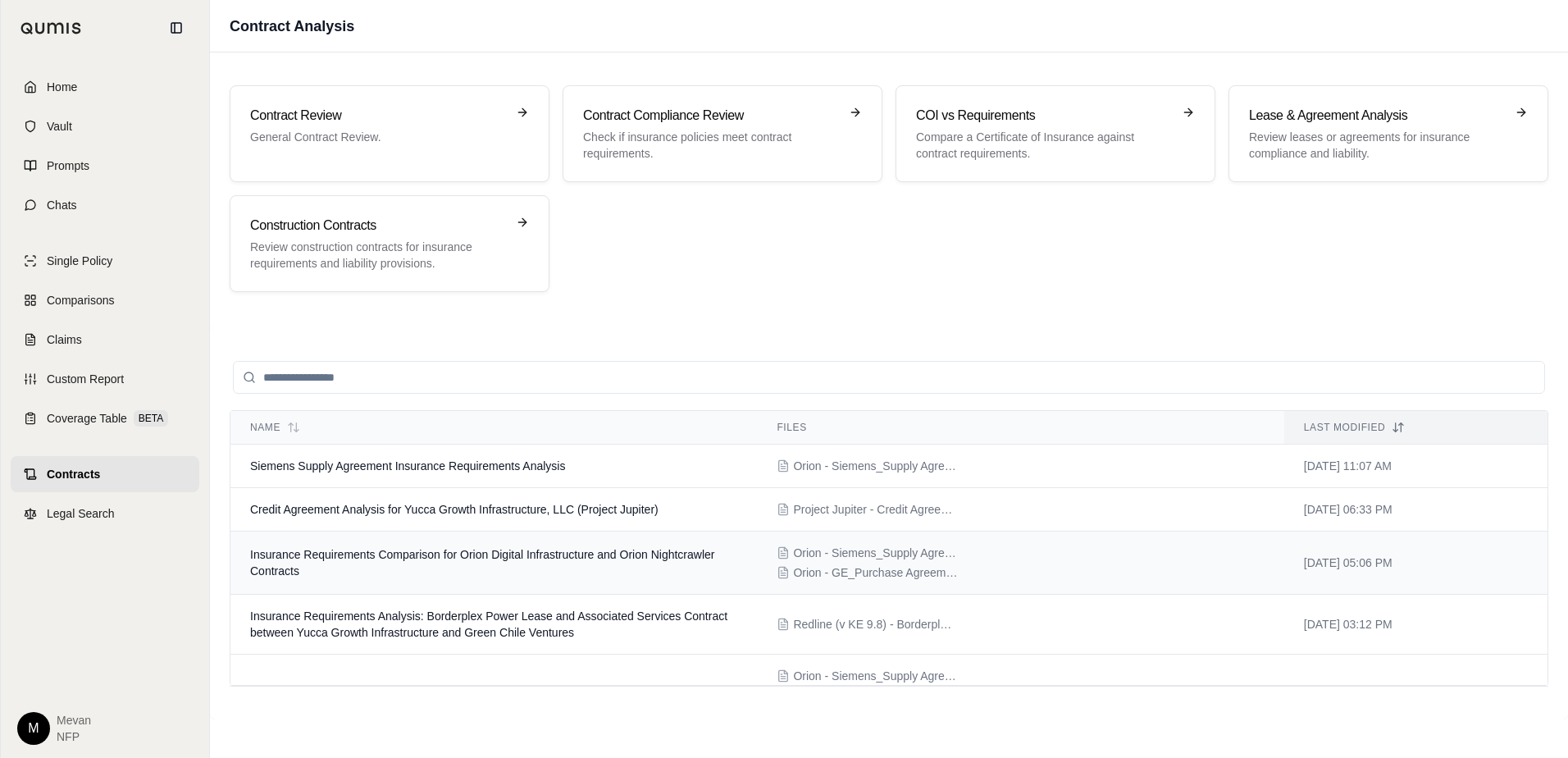
click at [410, 553] on span "Insurance Requirements Comparison for Orion Digital Infrastructure and Orion Ni…" at bounding box center [482, 563] width 464 height 29
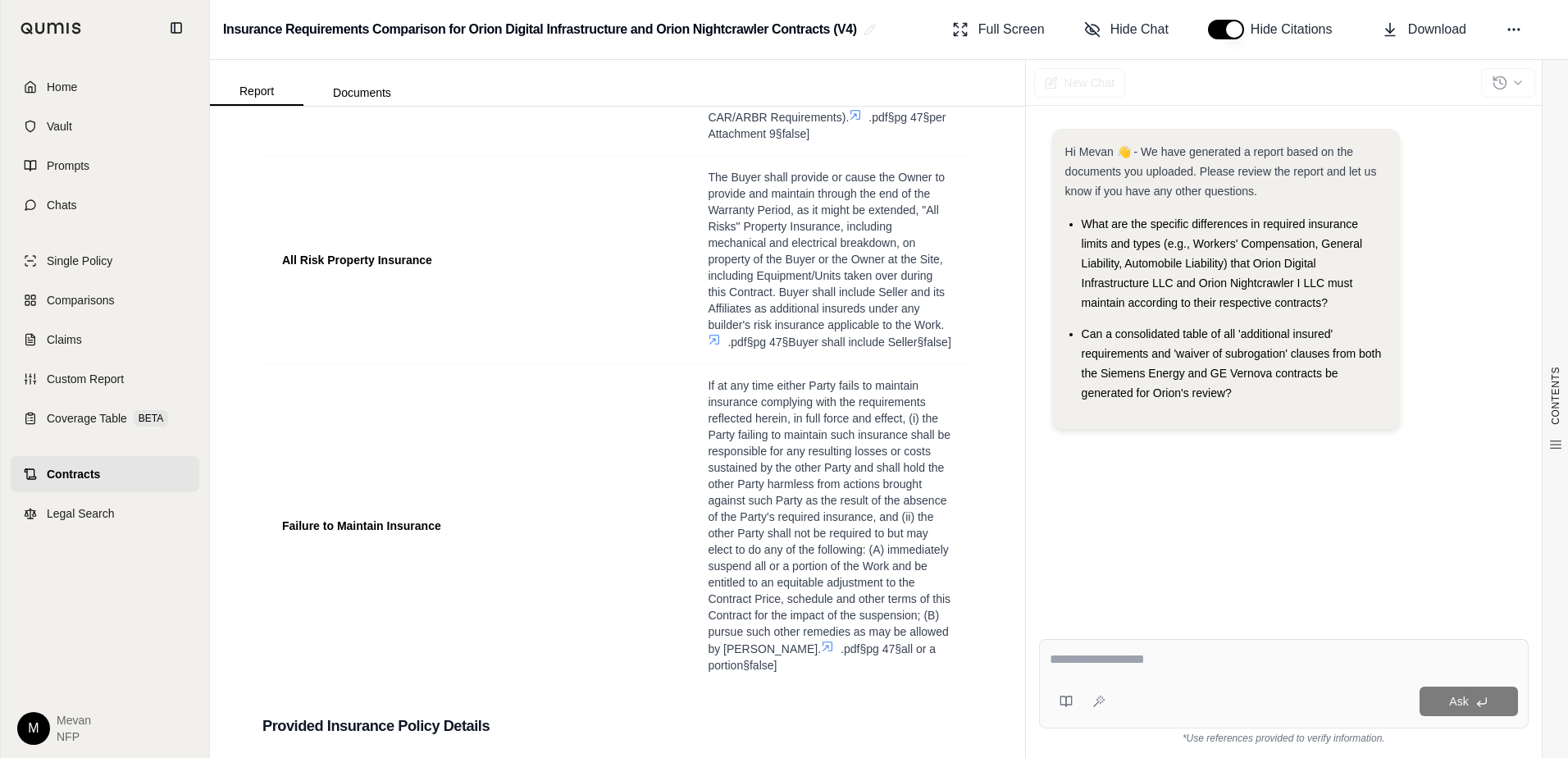
scroll to position [4340, 0]
click at [864, 331] on span "The Buyer shall provide or cause the Owner to provide and maintain through the …" at bounding box center [826, 251] width 237 height 160
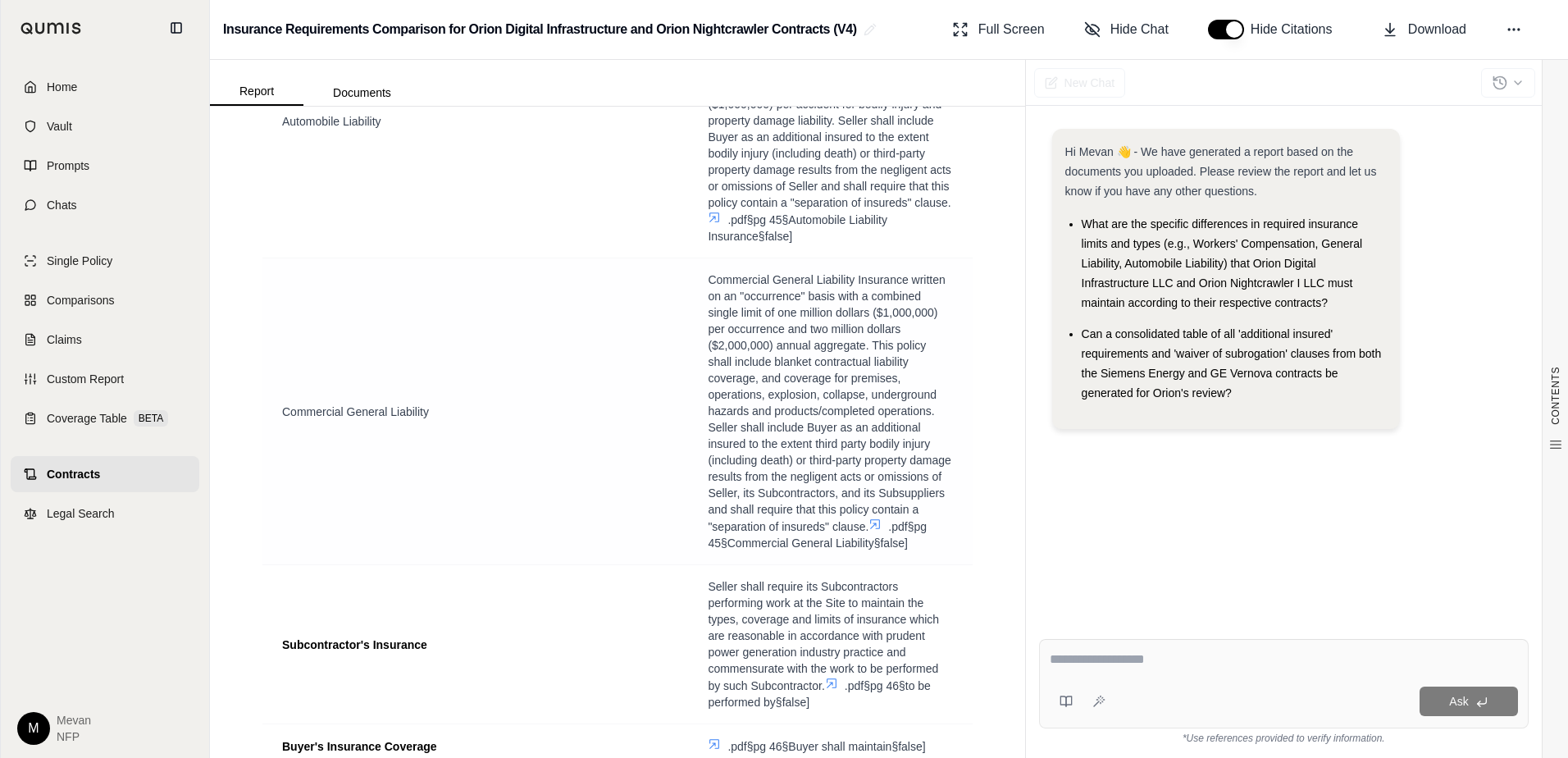
scroll to position [1222, 0]
click at [721, 219] on icon at bounding box center [714, 219] width 14 height 14
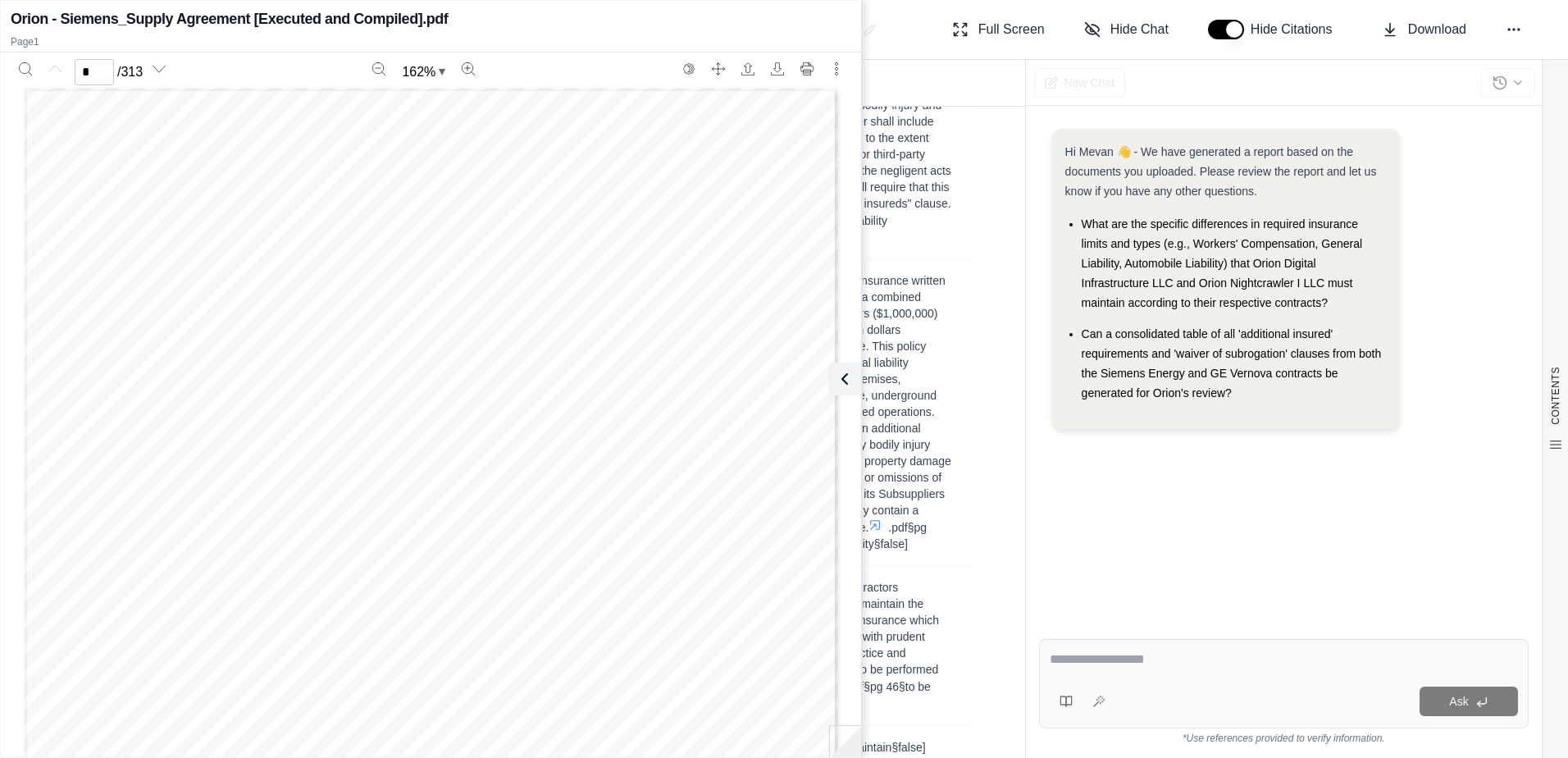
click at [934, 184] on span "Automobile Liability Insurance, including coverage for liability arising out of…" at bounding box center [830, 121] width 245 height 247
click at [859, 390] on div "Orion - Siemens_Supply Agreement [Executed and Compiled].pdf Page 1 * / 313 162…" at bounding box center [430, 378] width 860 height 749
click at [844, 367] on button at bounding box center [841, 379] width 33 height 33
